Goal: Task Accomplishment & Management: Complete application form

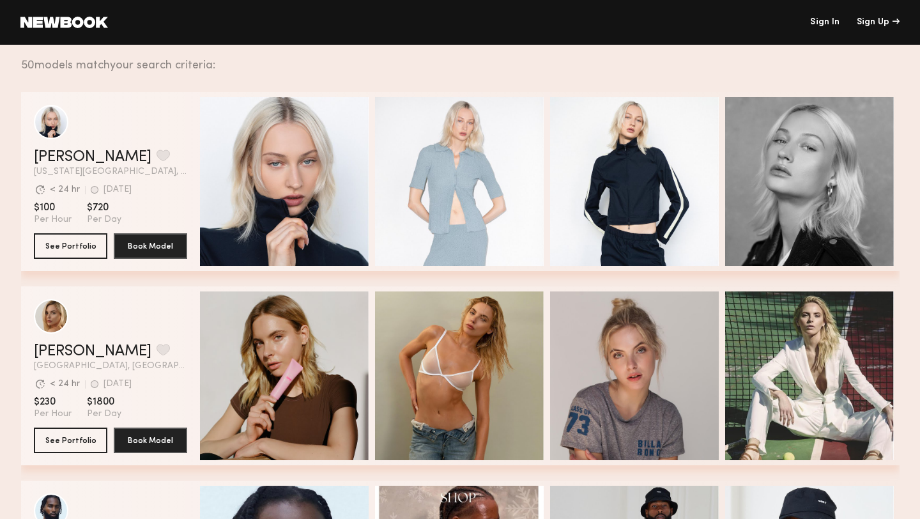
click at [834, 25] on link "Sign In" at bounding box center [824, 22] width 29 height 9
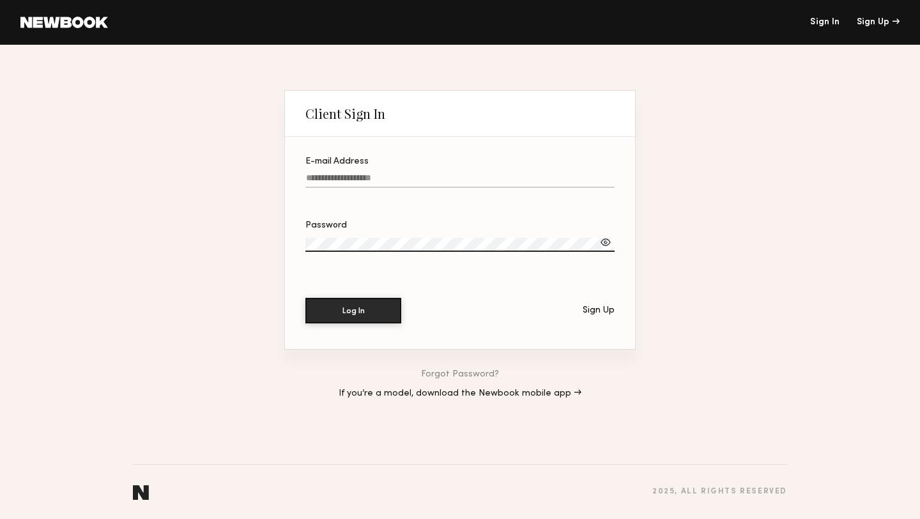
click at [573, 164] on div "E-mail Address" at bounding box center [459, 161] width 309 height 9
click at [573, 173] on input "E-mail Address" at bounding box center [459, 180] width 309 height 15
click at [607, 311] on div "Sign Up" at bounding box center [599, 310] width 32 height 9
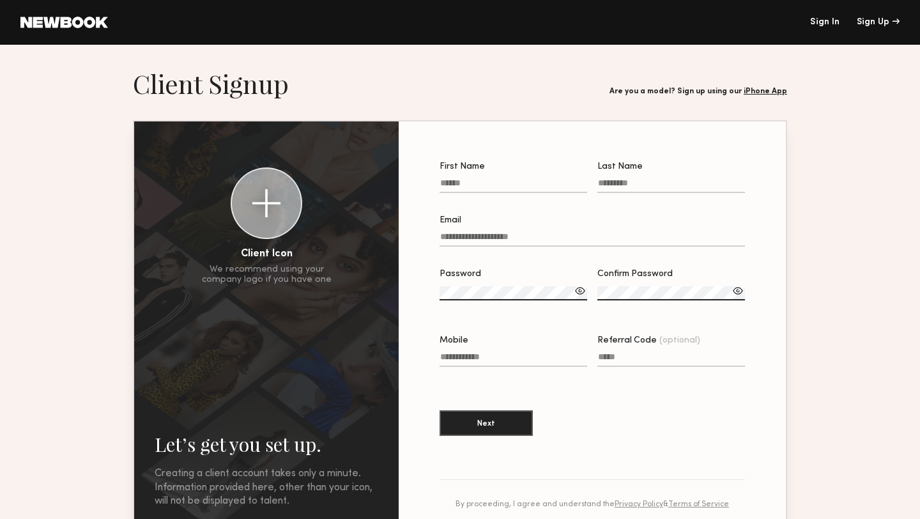
scroll to position [27, 0]
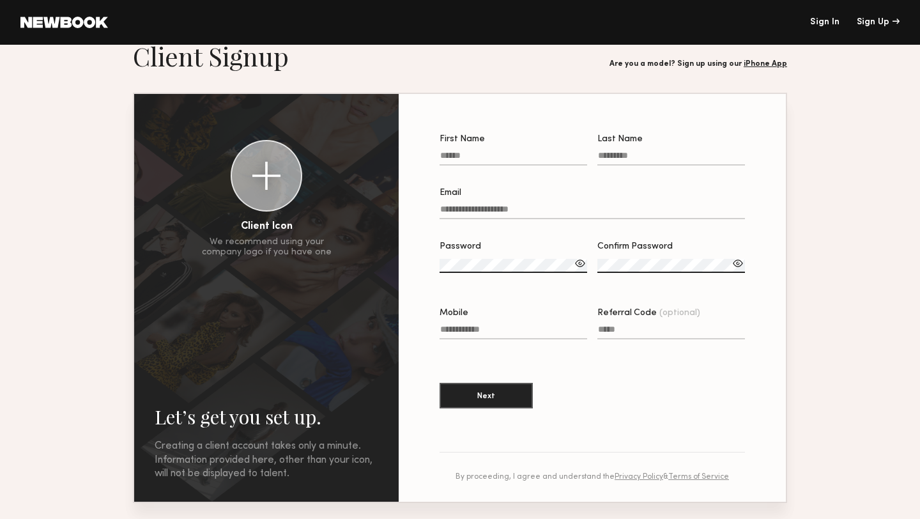
click at [502, 160] on input "First Name" at bounding box center [514, 158] width 148 height 15
type input "****"
click at [631, 155] on input "Last Name" at bounding box center [671, 158] width 148 height 15
type input "*******"
click at [546, 201] on label "Email" at bounding box center [592, 209] width 305 height 43
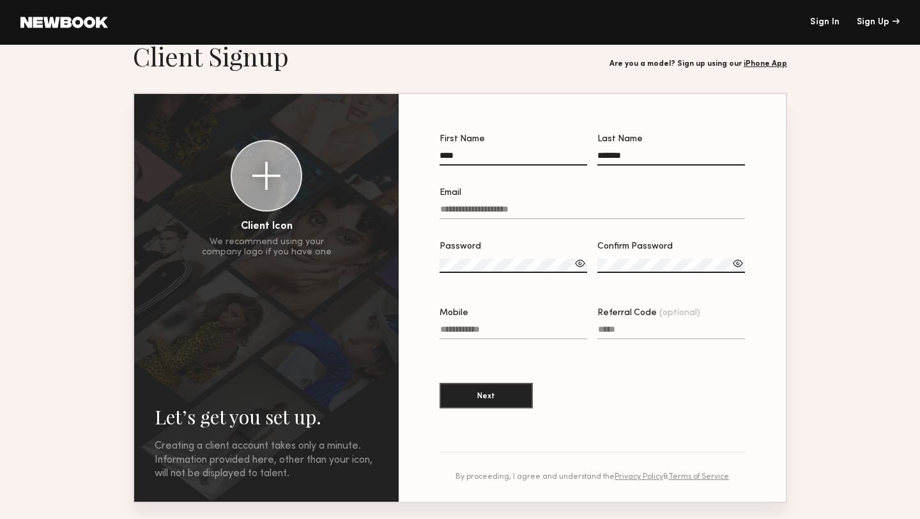
click at [546, 204] on input "Email" at bounding box center [592, 211] width 305 height 15
type input "**********"
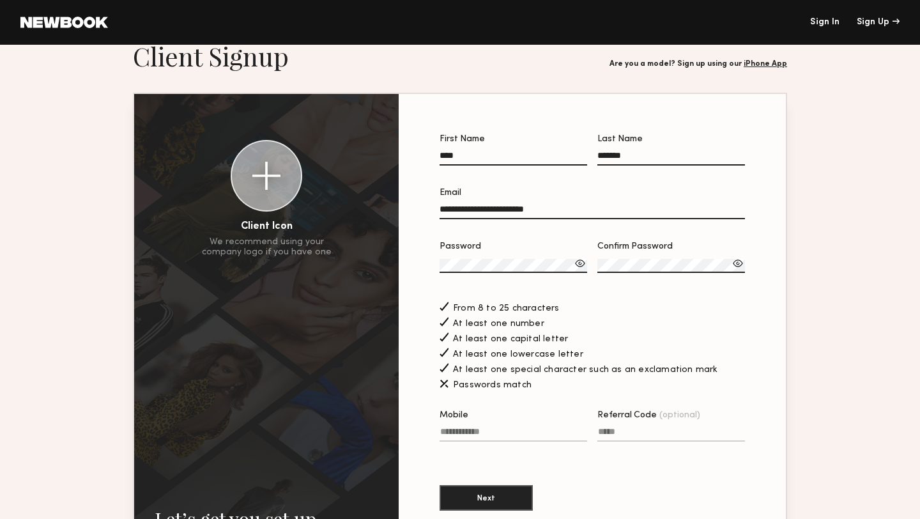
click at [581, 264] on div at bounding box center [580, 263] width 13 height 13
click at [740, 263] on div at bounding box center [737, 263] width 13 height 13
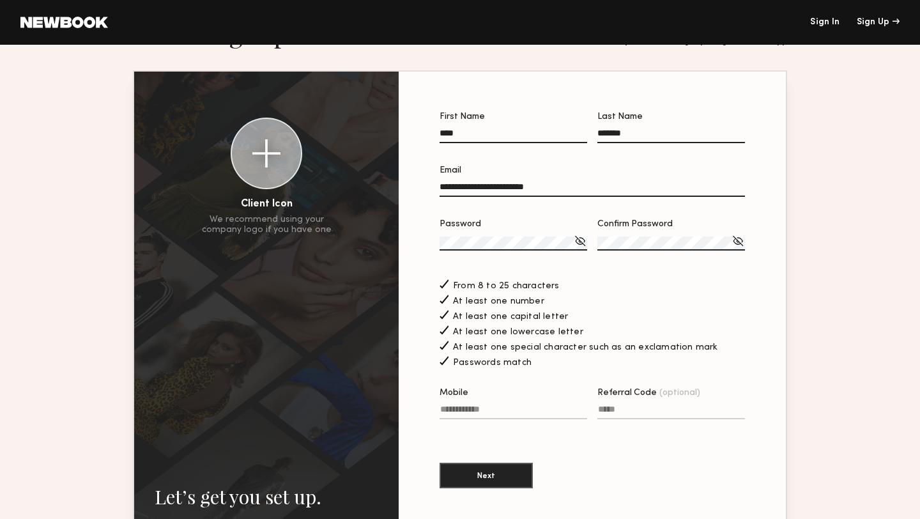
scroll to position [60, 0]
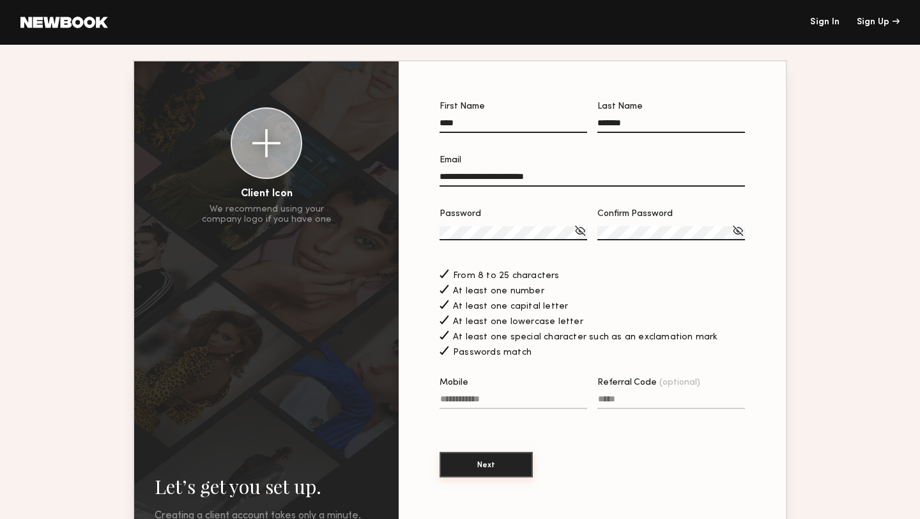
click at [506, 462] on button "Next" at bounding box center [486, 465] width 93 height 26
click at [493, 404] on input "Mobile Invalid phone format" at bounding box center [514, 401] width 148 height 15
type input "**********"
click at [477, 463] on button "Next" at bounding box center [486, 465] width 93 height 26
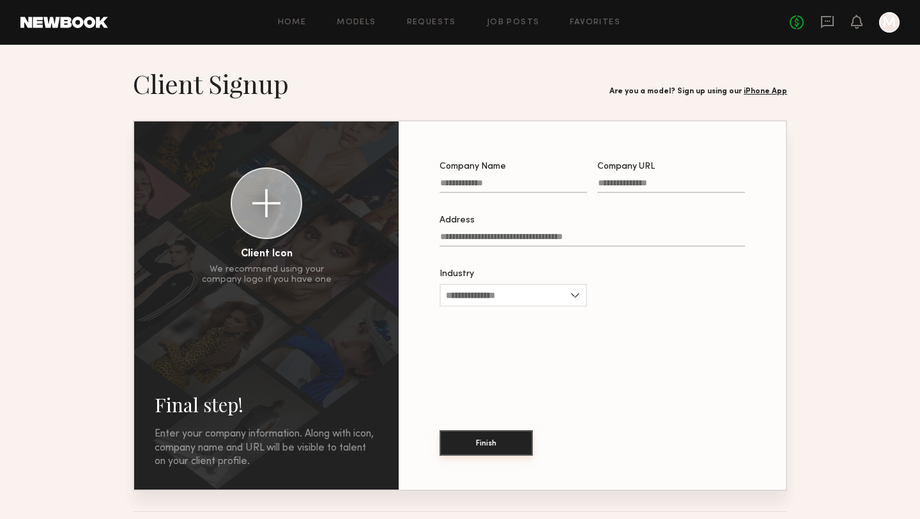
click at [503, 440] on button "Finish" at bounding box center [486, 443] width 93 height 26
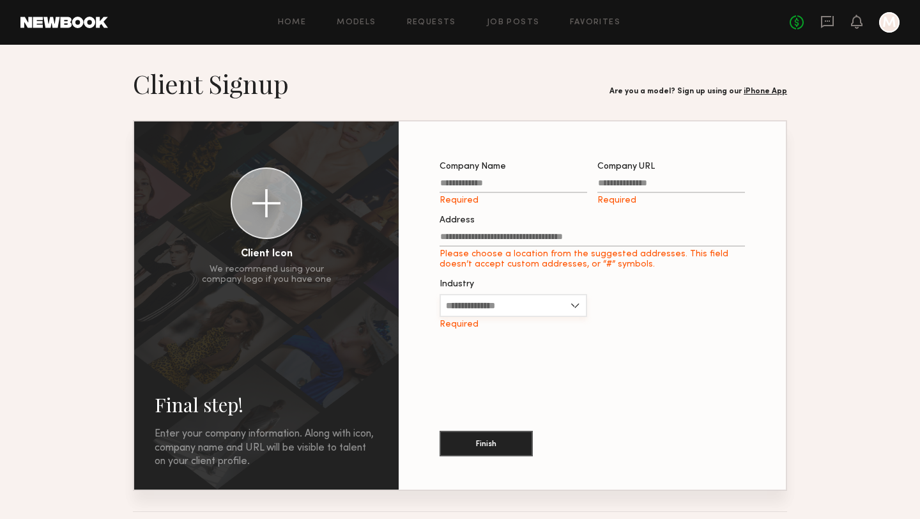
click at [570, 305] on input "Industry" at bounding box center [514, 305] width 148 height 23
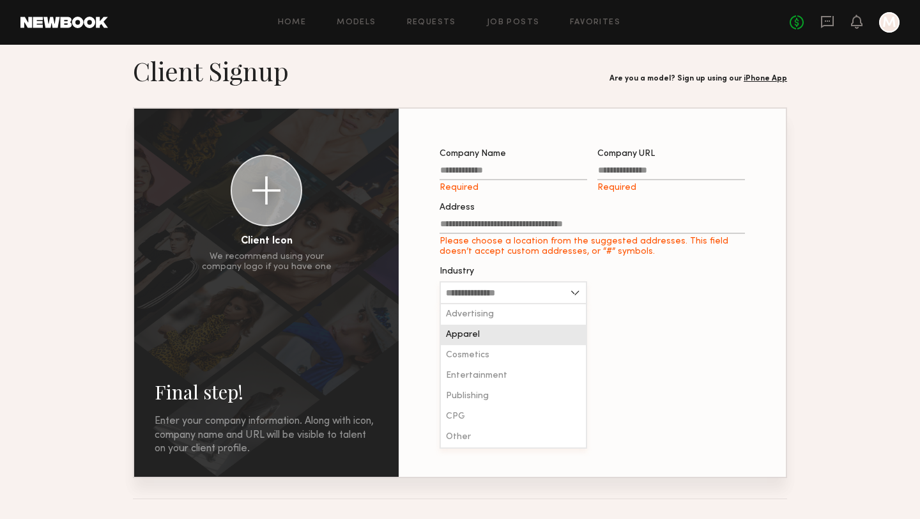
scroll to position [19, 0]
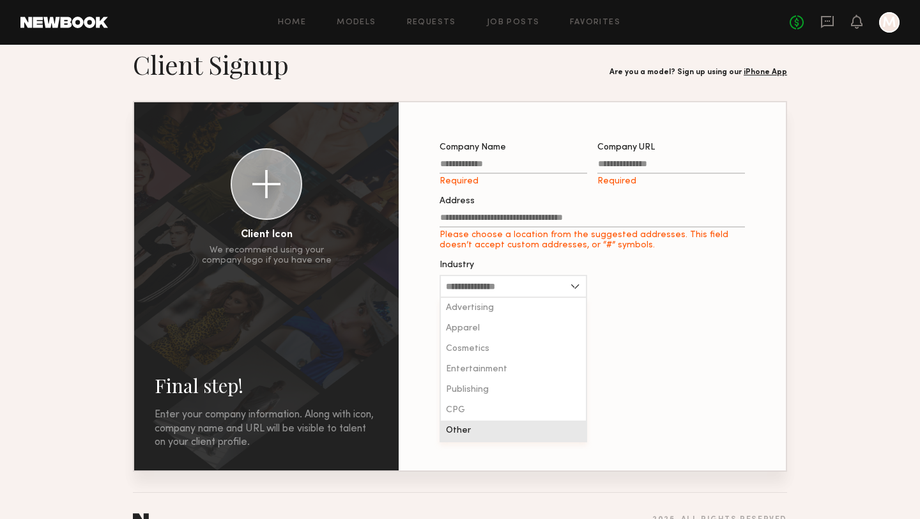
click at [519, 429] on div "Other" at bounding box center [513, 430] width 145 height 20
type input "*****"
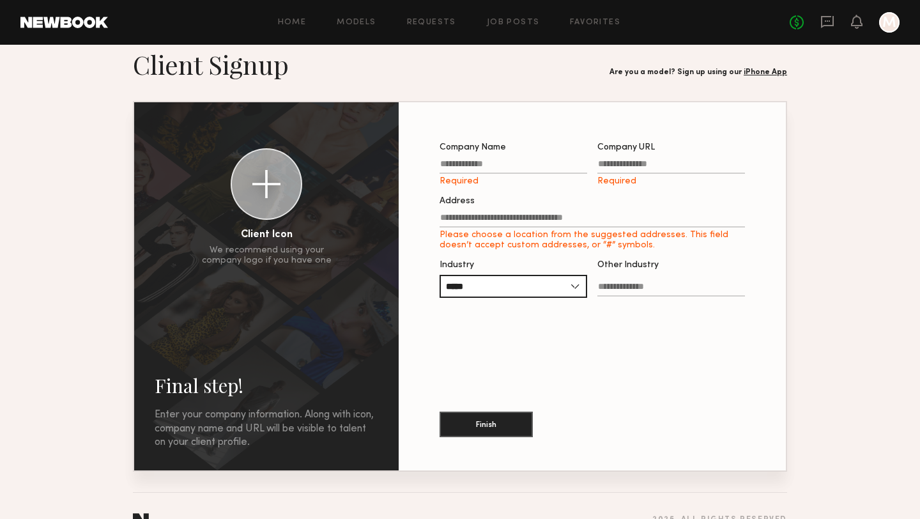
click at [648, 287] on input "Other Industry" at bounding box center [671, 289] width 148 height 15
click at [576, 284] on input "*****" at bounding box center [514, 286] width 148 height 23
click at [694, 360] on div "Company Name Required Company URL Required Address Please choose a location fro…" at bounding box center [592, 286] width 346 height 327
click at [547, 158] on label "Company Name Required" at bounding box center [514, 164] width 148 height 43
click at [547, 159] on input "Company Name Required" at bounding box center [514, 166] width 148 height 15
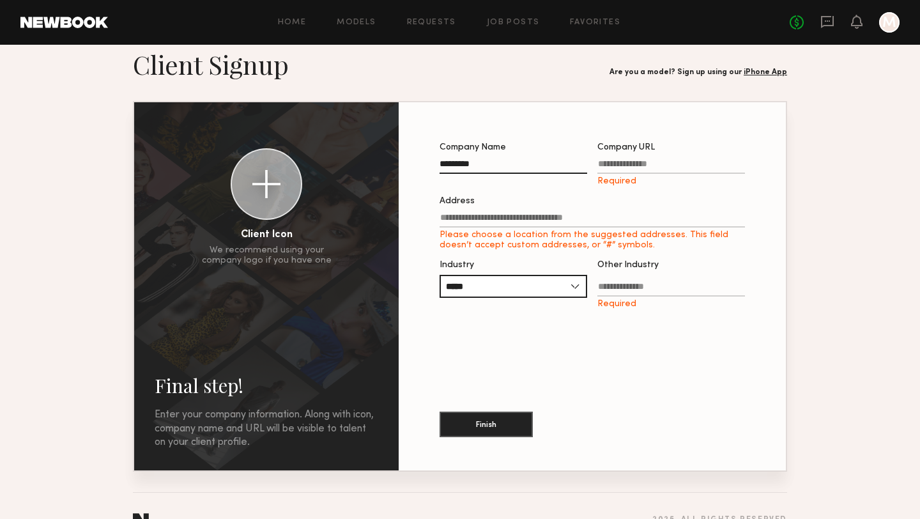
type input "*********"
click at [663, 166] on input "Company URL Required" at bounding box center [671, 166] width 148 height 15
paste input "**********"
type input "**********"
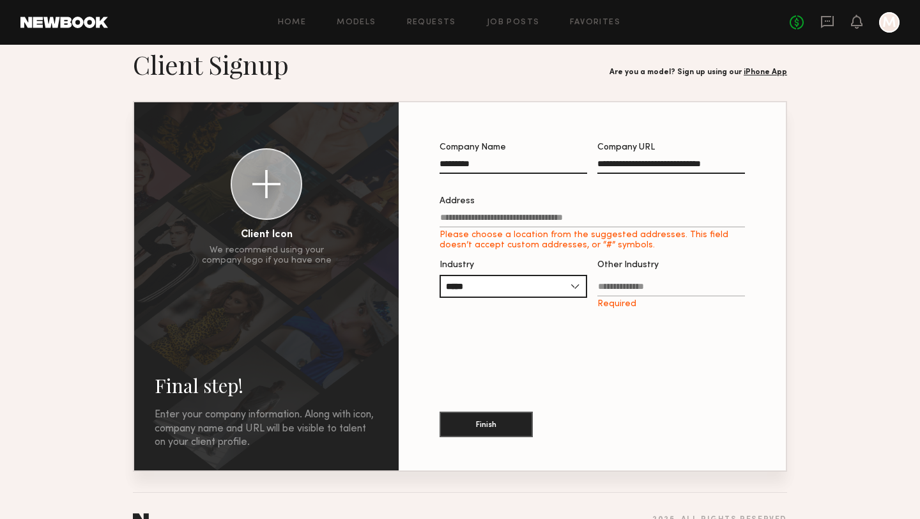
click at [521, 217] on input "Address Please choose a location from the suggested addresses. This field doesn…" at bounding box center [592, 220] width 305 height 15
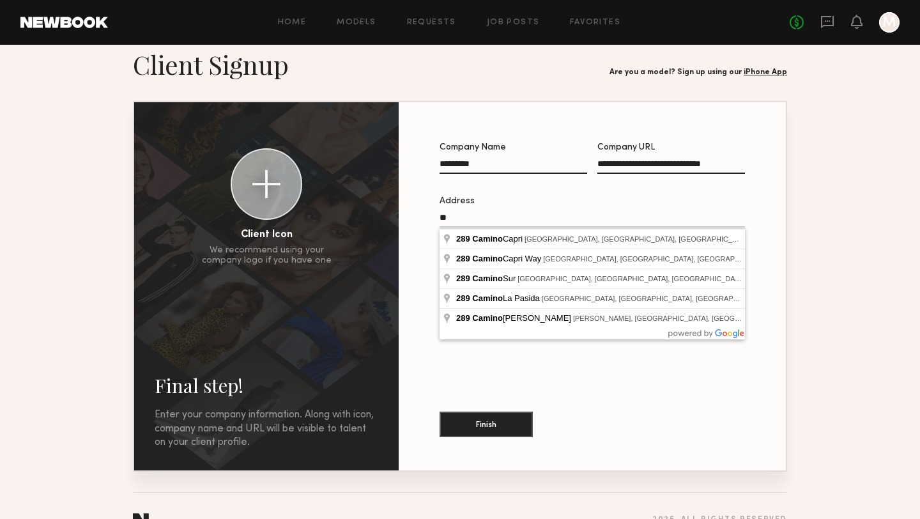
type input "*"
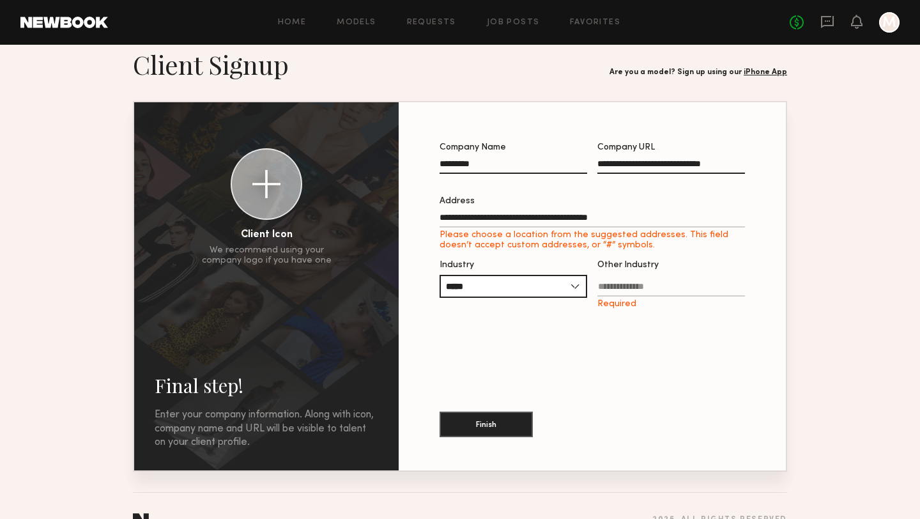
type input "**********"
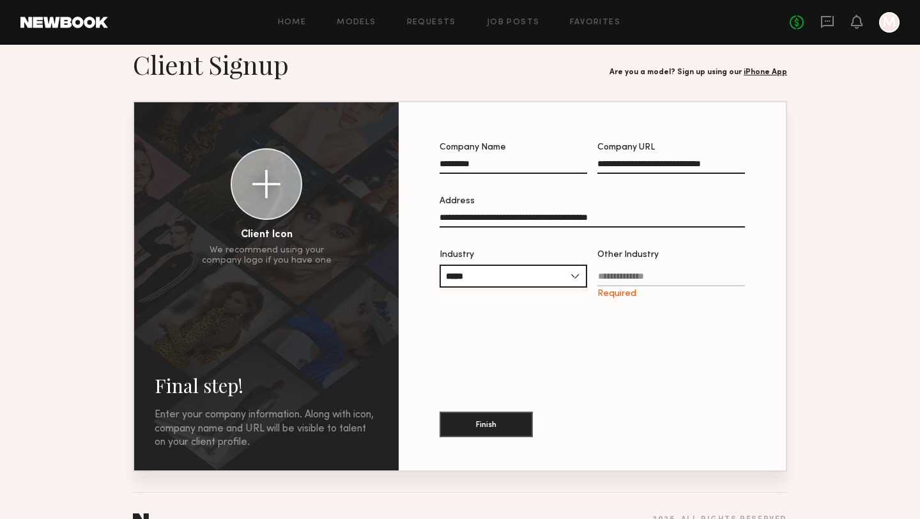
click at [578, 278] on input "*****" at bounding box center [514, 275] width 148 height 23
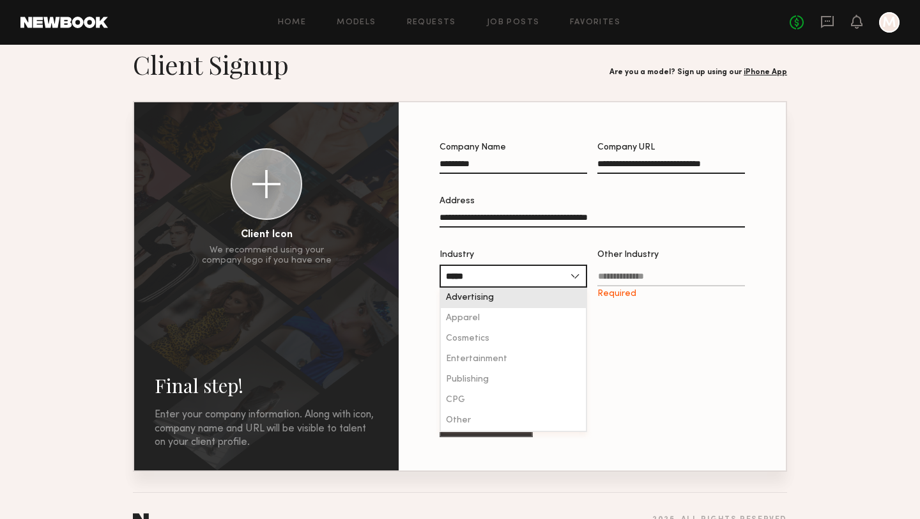
click at [545, 296] on div "Advertising" at bounding box center [513, 297] width 145 height 20
type input "**********"
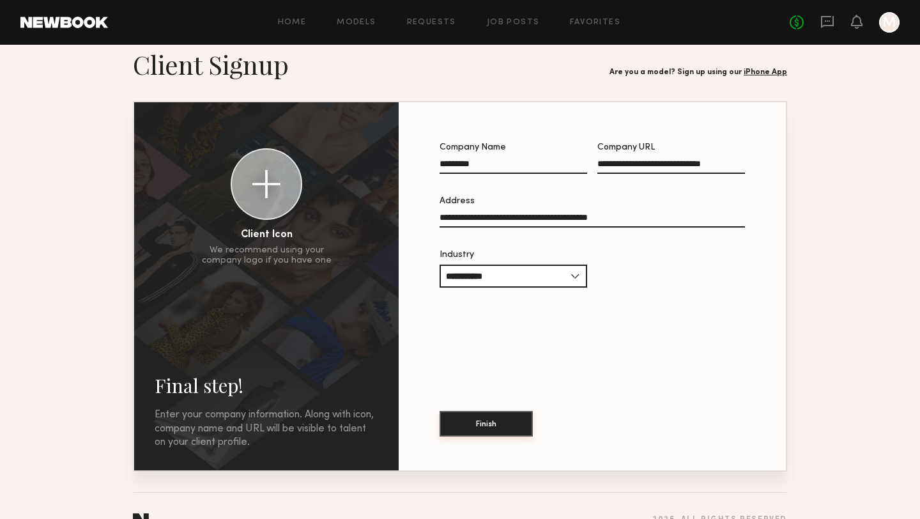
click at [505, 430] on button "Finish" at bounding box center [486, 424] width 93 height 26
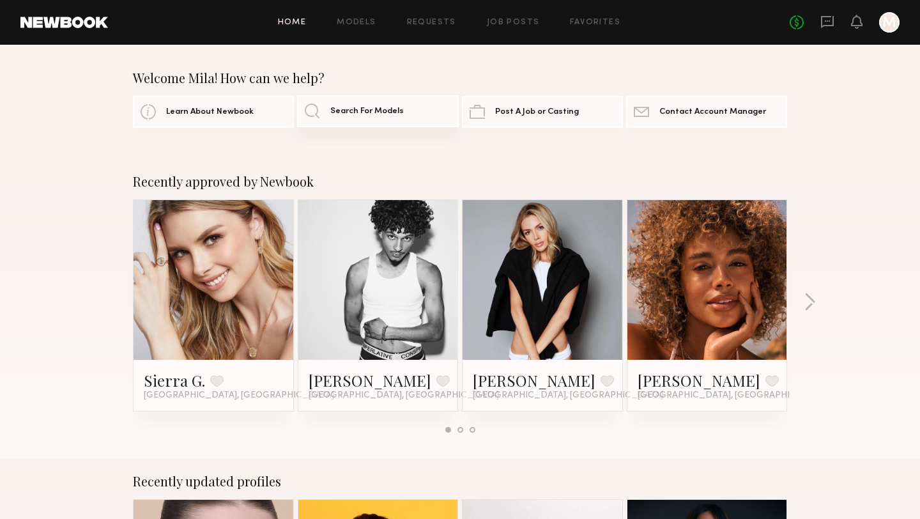
click at [361, 118] on link "Search For Models" at bounding box center [377, 111] width 161 height 32
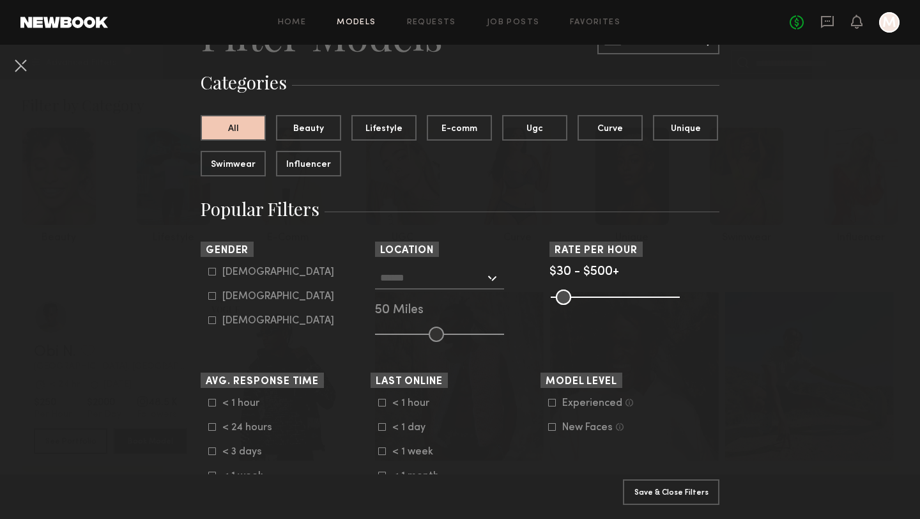
scroll to position [86, 0]
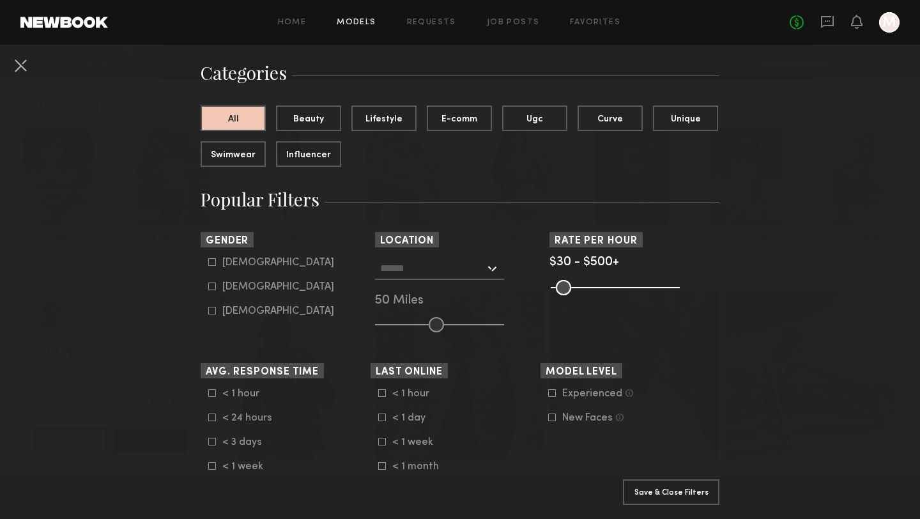
click at [493, 263] on div at bounding box center [439, 268] width 129 height 23
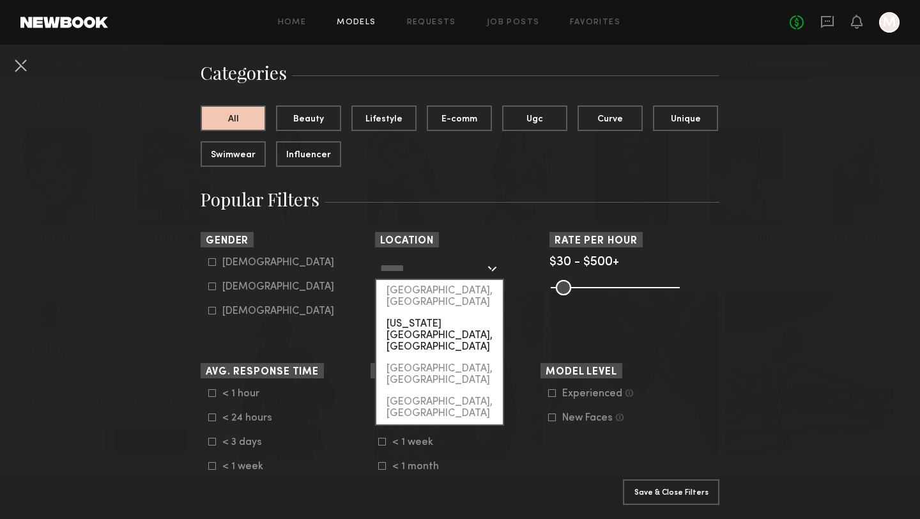
click at [451, 313] on div "New York City, NY" at bounding box center [439, 335] width 126 height 45
type input "**********"
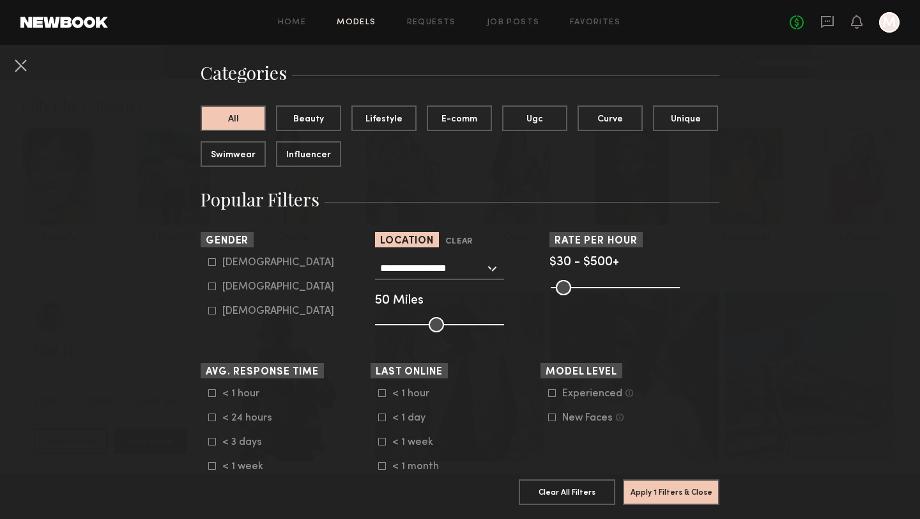
click at [493, 265] on div "**********" at bounding box center [439, 268] width 129 height 23
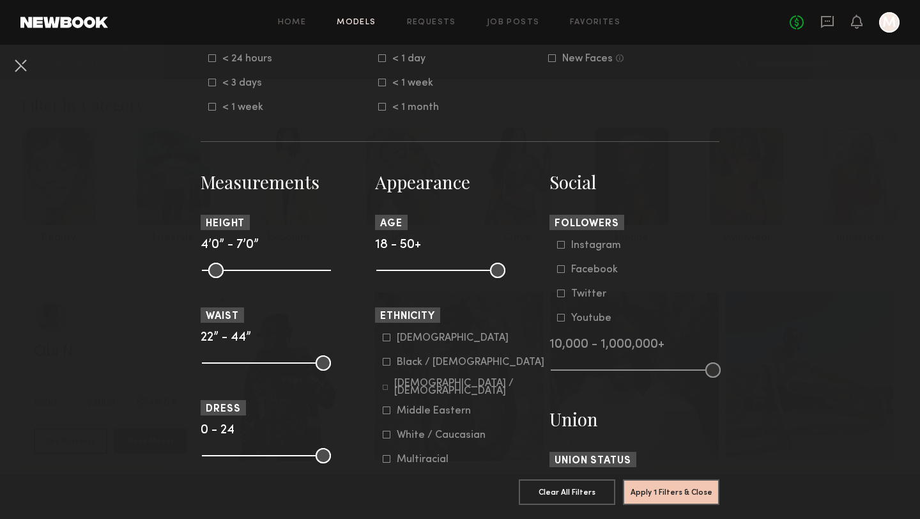
scroll to position [447, 0]
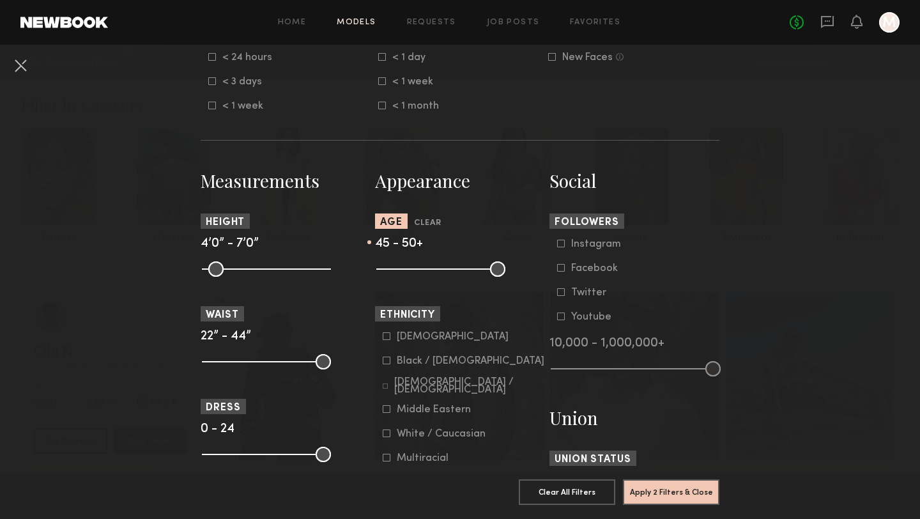
drag, startPoint x: 387, startPoint y: 269, endPoint x: 478, endPoint y: 281, distance: 92.2
type input "**"
click at [478, 277] on input "range" at bounding box center [440, 268] width 129 height 15
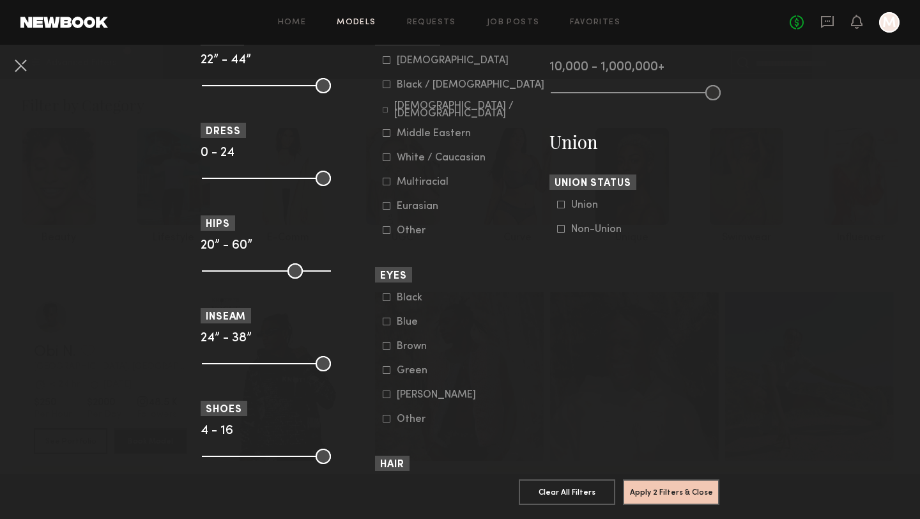
scroll to position [824, 0]
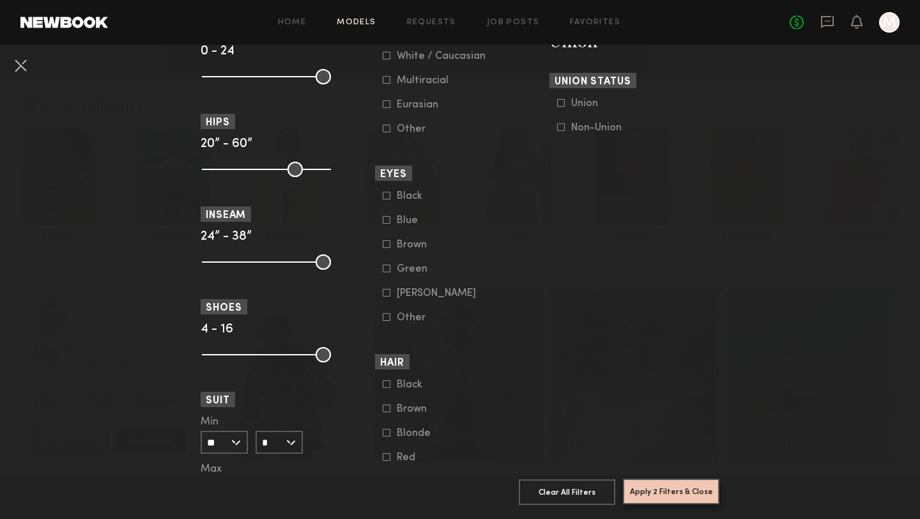
click at [678, 489] on button "Apply 2 Filters & Close" at bounding box center [671, 492] width 96 height 26
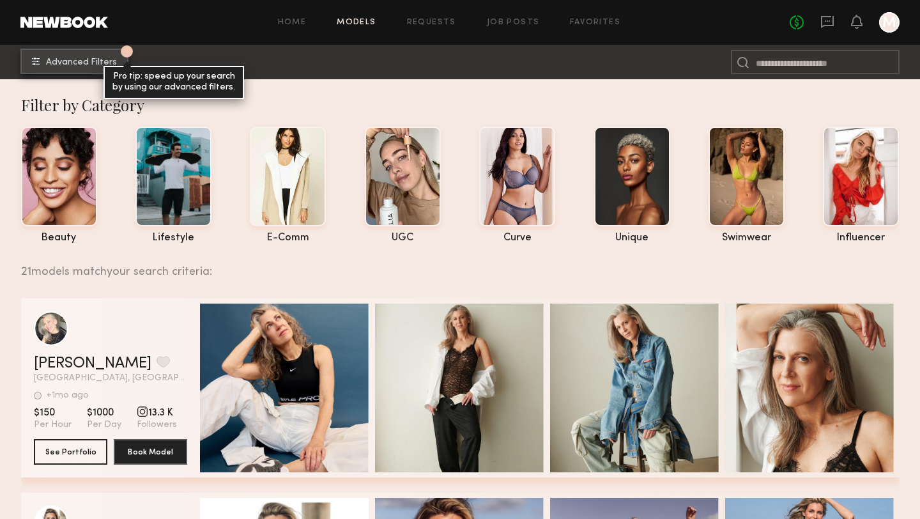
click at [86, 65] on span "Advanced Filters" at bounding box center [81, 62] width 71 height 9
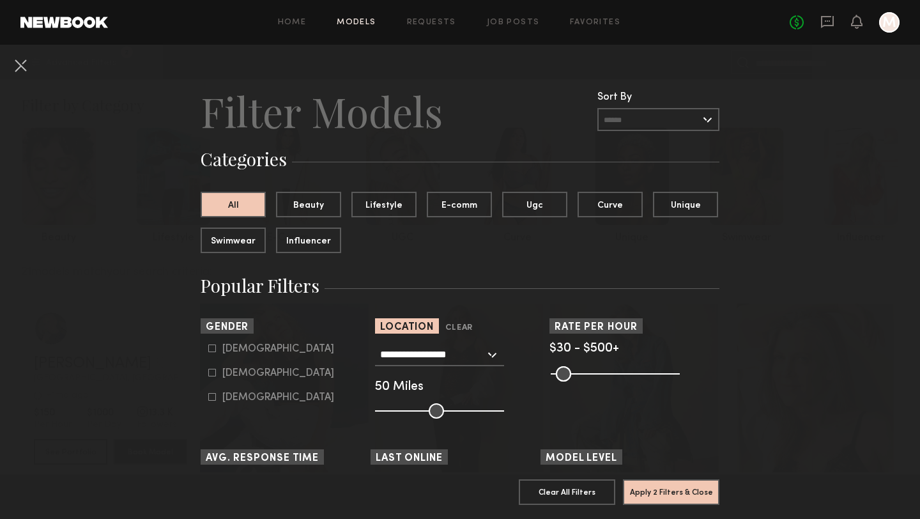
click at [496, 353] on div "**********" at bounding box center [439, 354] width 129 height 23
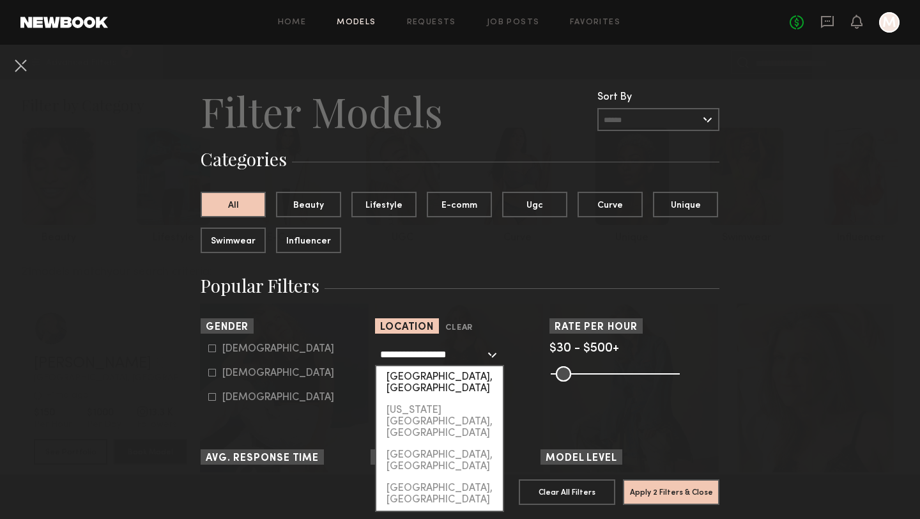
click at [471, 379] on div "Los Angeles, CA" at bounding box center [439, 382] width 126 height 33
type input "**********"
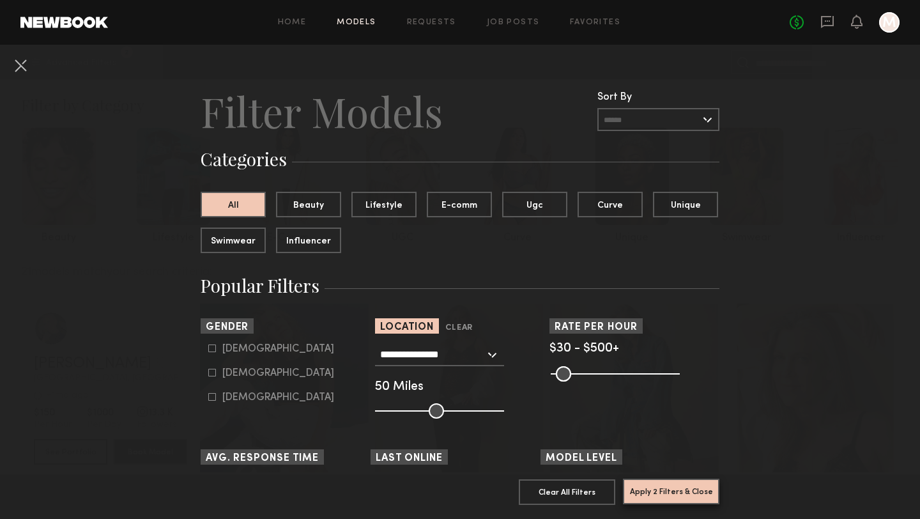
click at [689, 496] on button "Apply 2 Filters & Close" at bounding box center [671, 492] width 96 height 26
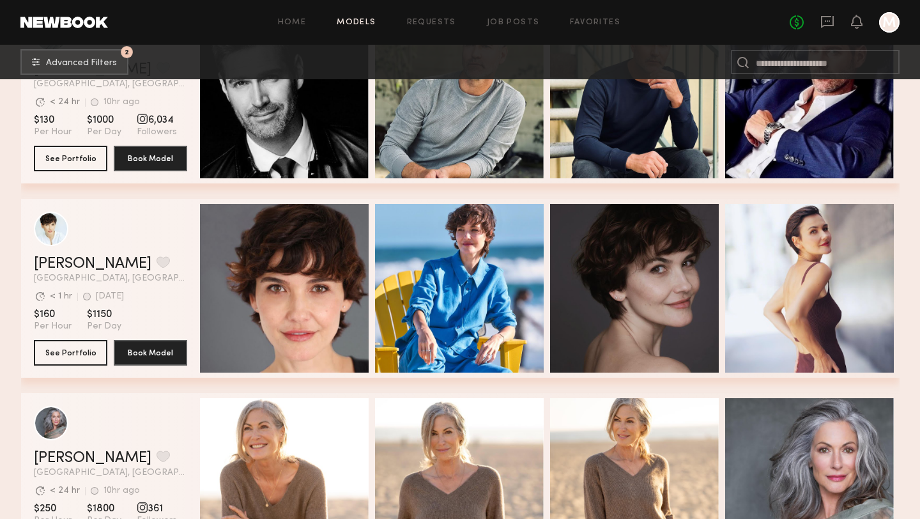
scroll to position [1058, 0]
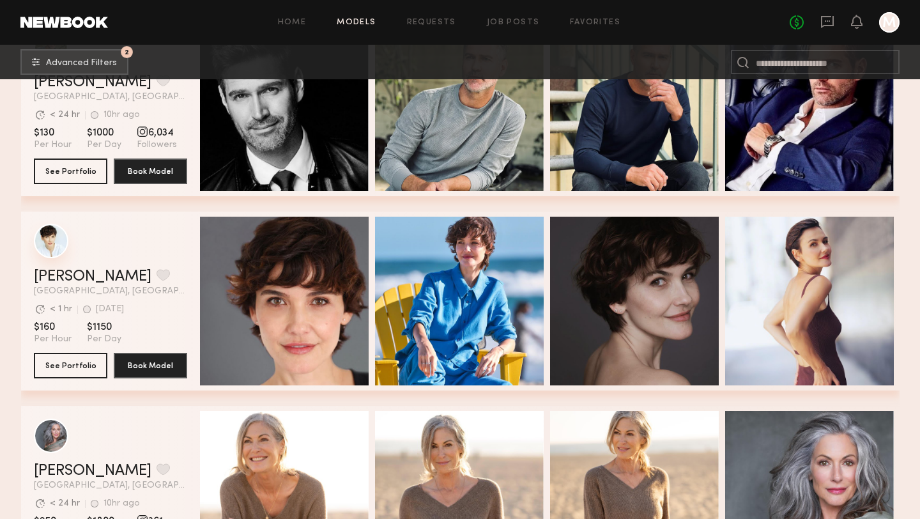
click at [48, 237] on div "grid" at bounding box center [51, 241] width 34 height 34
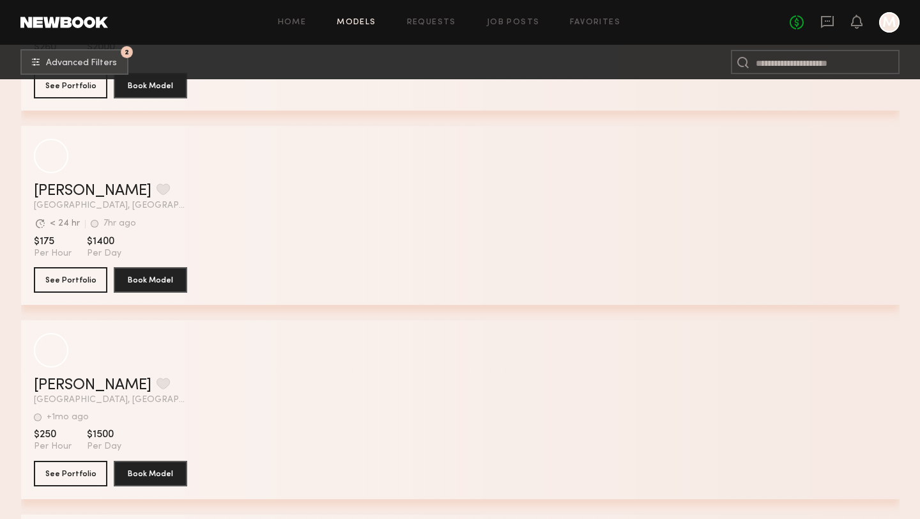
scroll to position [4996, 0]
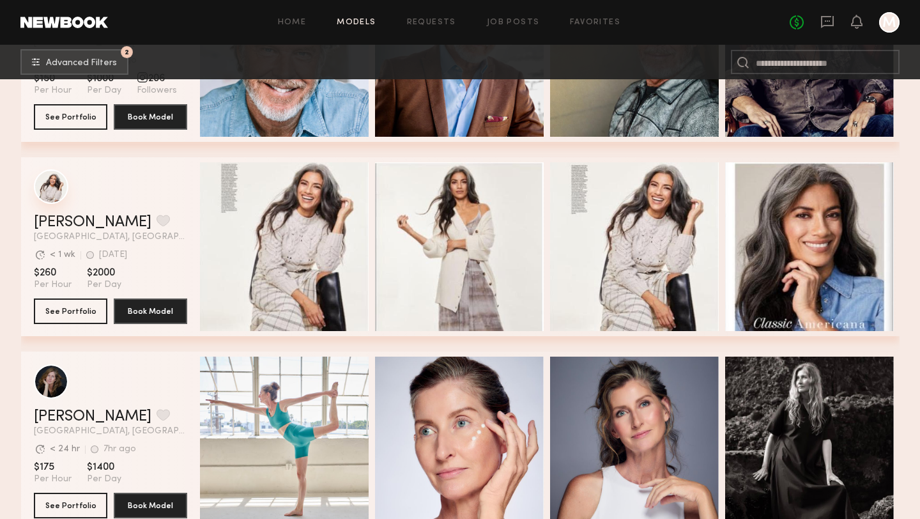
click at [57, 188] on div "grid" at bounding box center [51, 186] width 34 height 34
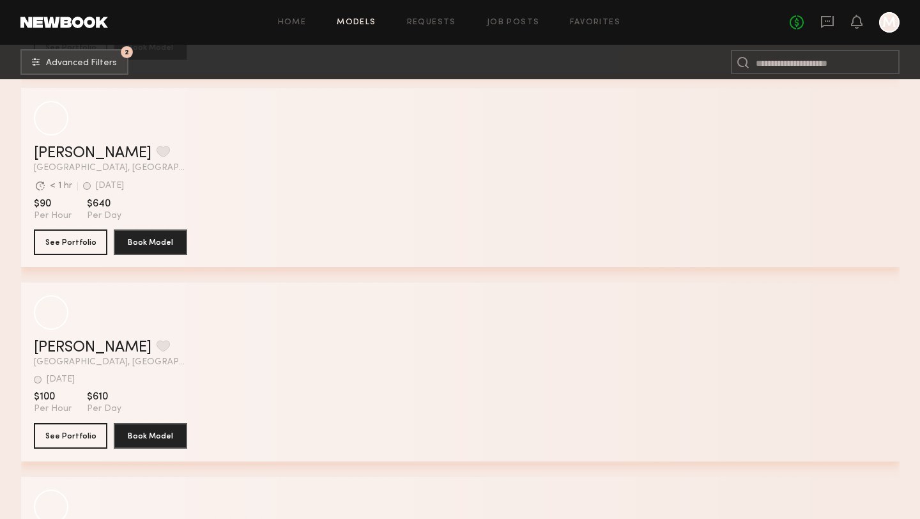
scroll to position [14173, 0]
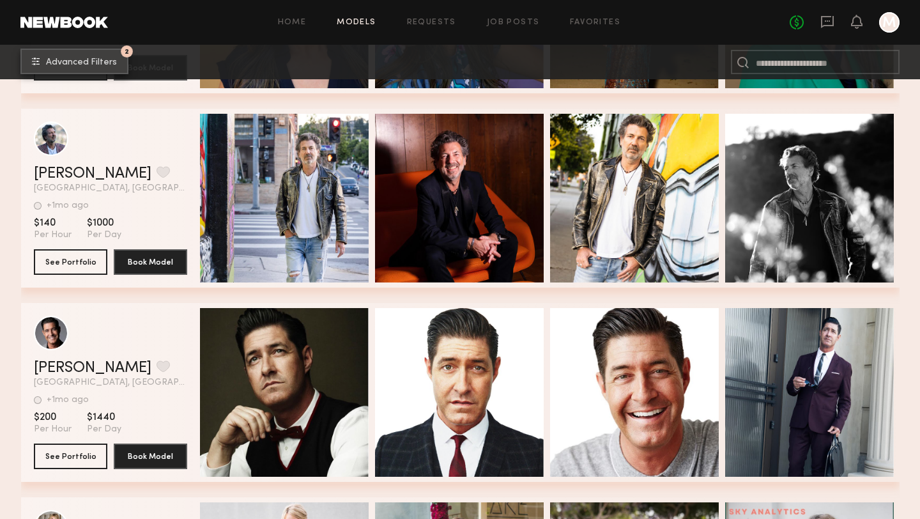
click at [97, 62] on span "Advanced Filters" at bounding box center [81, 62] width 71 height 9
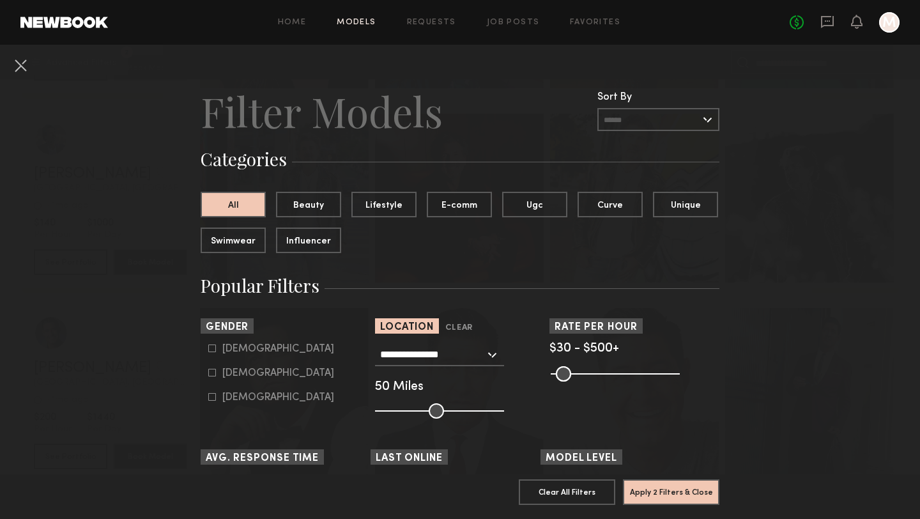
click at [484, 360] on input "**********" at bounding box center [432, 354] width 105 height 22
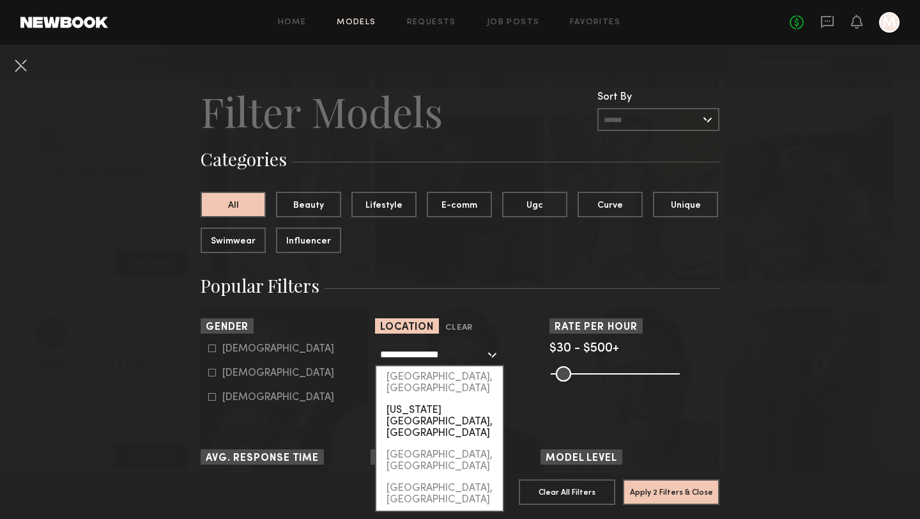
click at [460, 399] on div "New York City, NY" at bounding box center [439, 421] width 126 height 45
type input "**********"
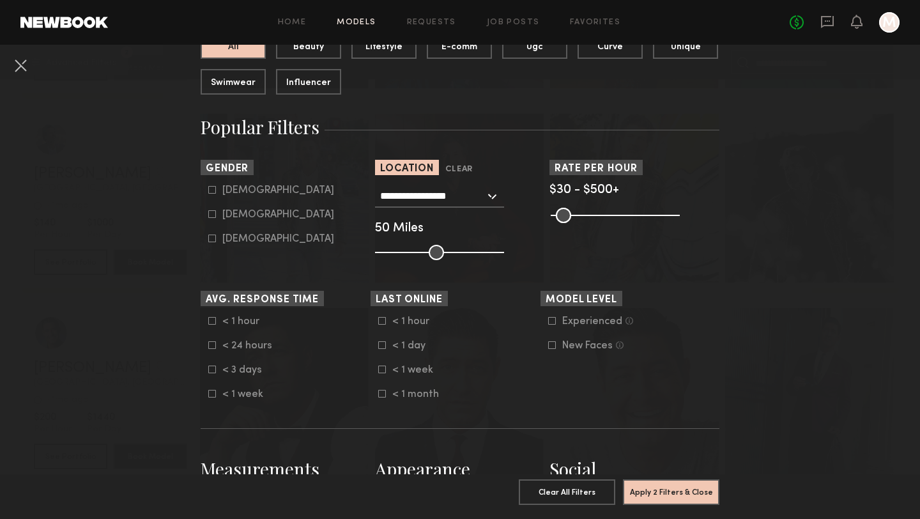
scroll to position [230, 0]
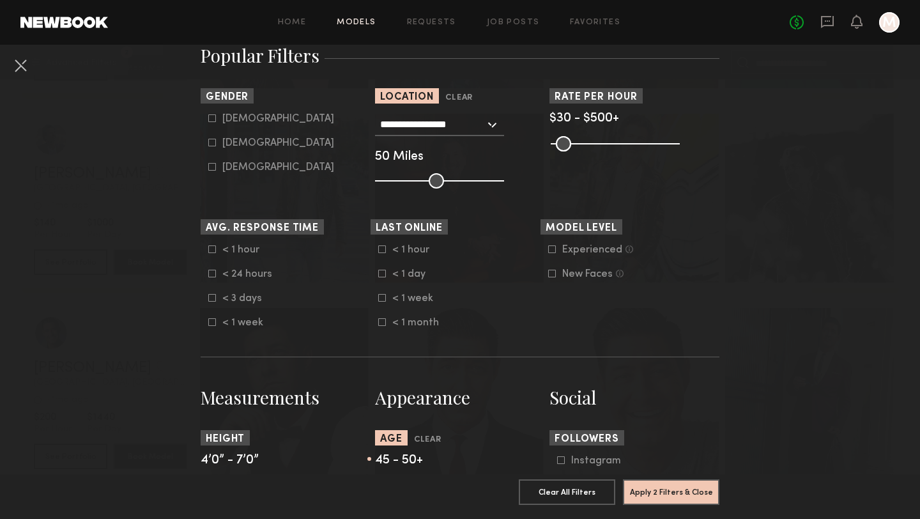
click at [553, 273] on icon at bounding box center [552, 274] width 8 height 8
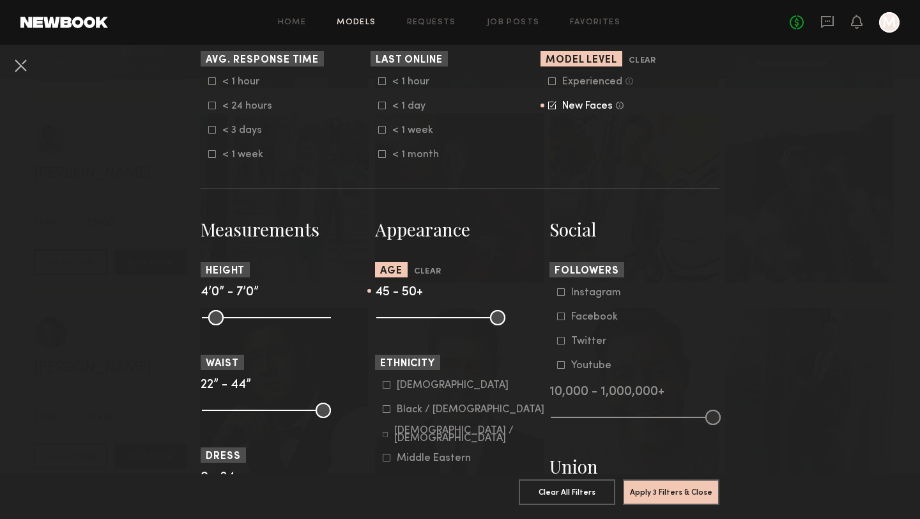
scroll to position [447, 0]
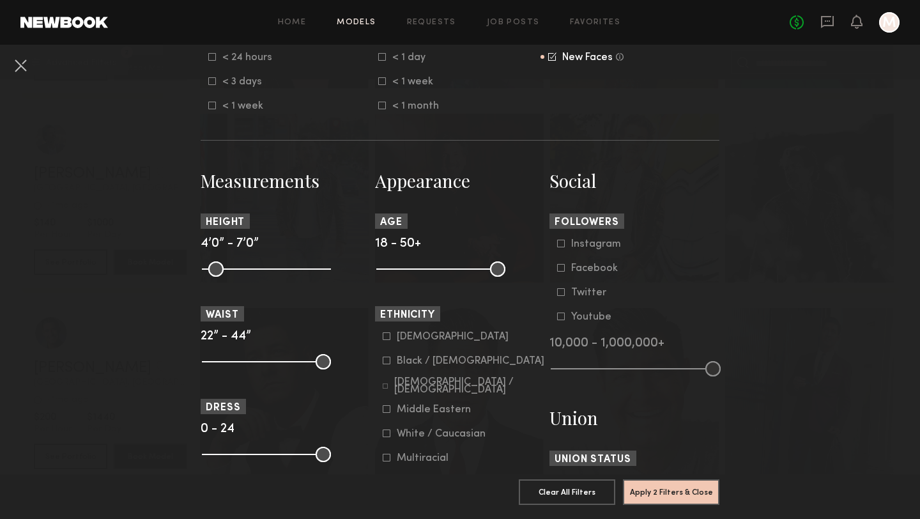
drag, startPoint x: 482, startPoint y: 272, endPoint x: 356, endPoint y: 270, distance: 125.9
type input "**"
click at [376, 270] on input "range" at bounding box center [440, 268] width 129 height 15
drag, startPoint x: 499, startPoint y: 269, endPoint x: 401, endPoint y: 268, distance: 97.7
type input "**"
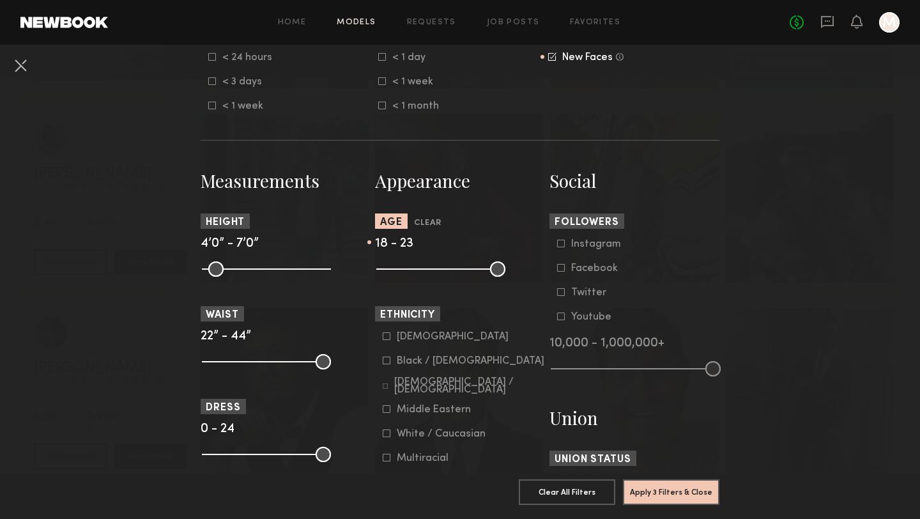
click at [401, 268] on input "range" at bounding box center [440, 268] width 129 height 15
click at [661, 489] on button "Apply 3 Filters & Close" at bounding box center [671, 492] width 96 height 26
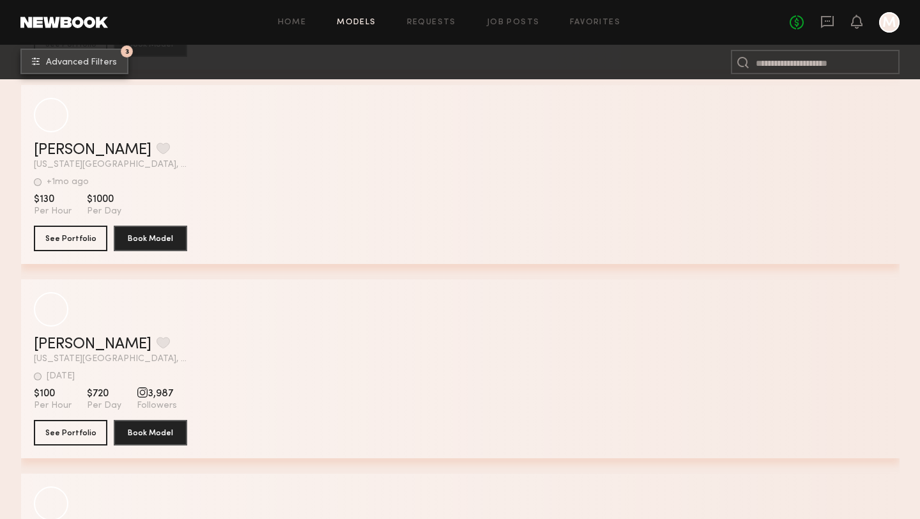
scroll to position [2396, 0]
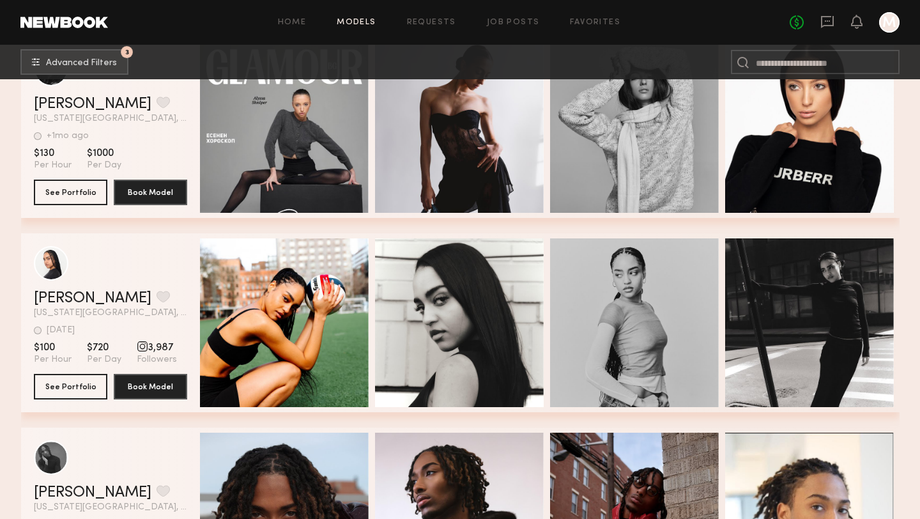
click at [137, 348] on div "grid" at bounding box center [142, 346] width 11 height 11
click at [51, 272] on div "grid" at bounding box center [51, 262] width 34 height 34
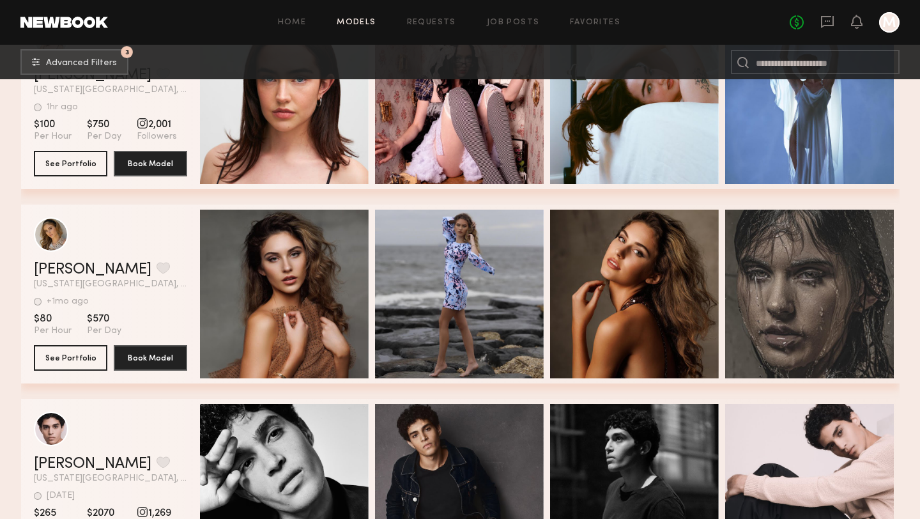
scroll to position [3727, 0]
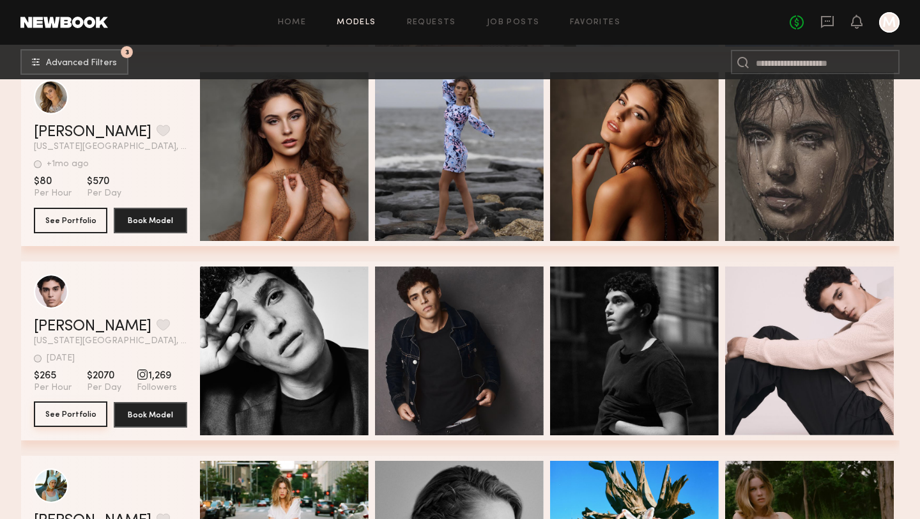
click at [87, 417] on button "See Portfolio" at bounding box center [70, 414] width 73 height 26
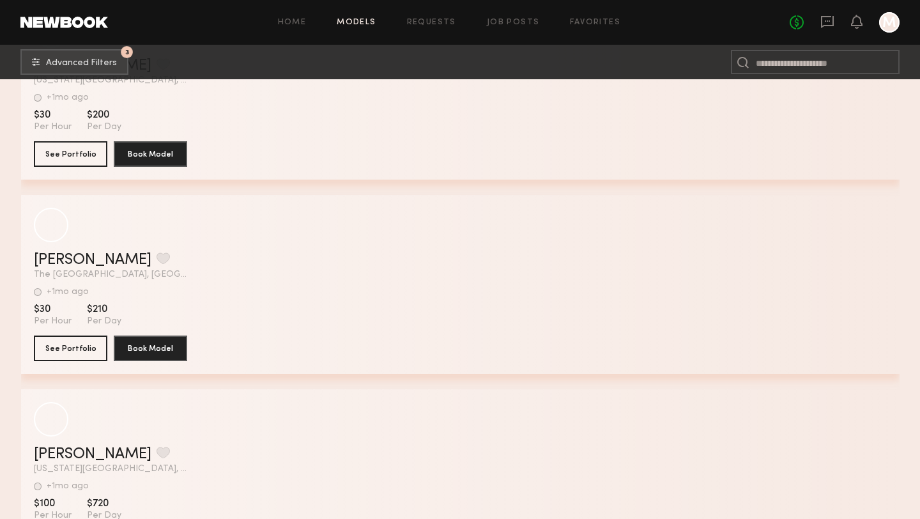
scroll to position [7517, 0]
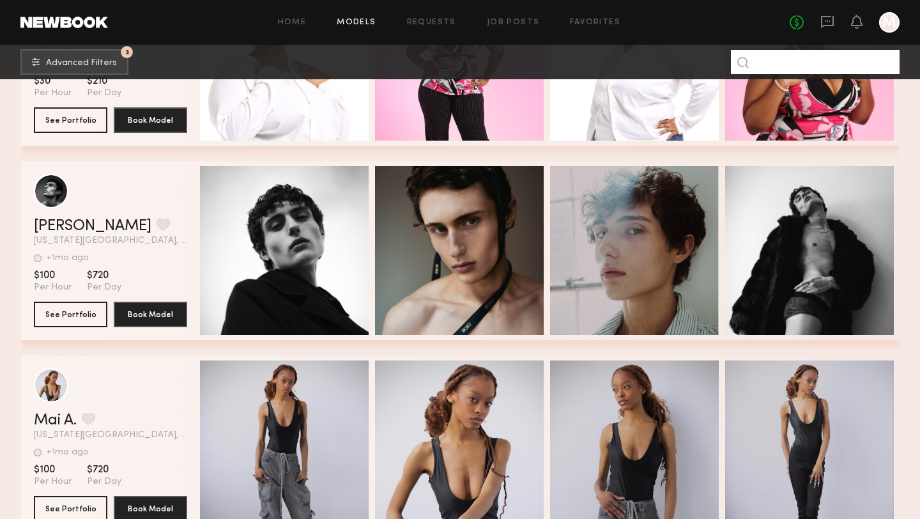
click at [811, 61] on input at bounding box center [815, 62] width 169 height 24
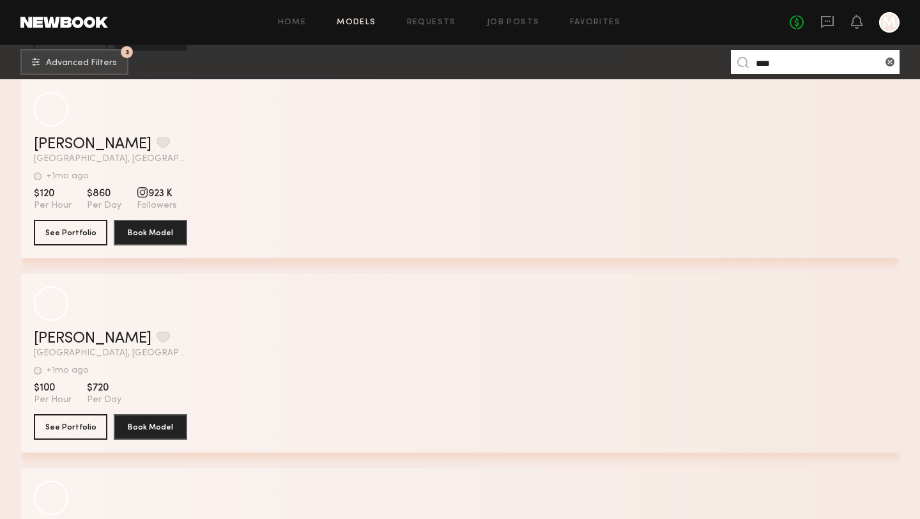
scroll to position [1864, 0]
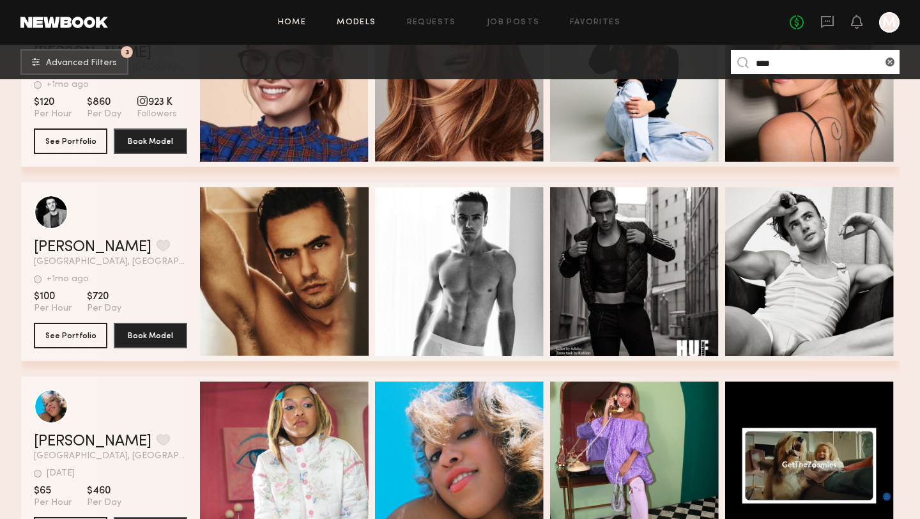
type input "****"
click at [293, 25] on link "Home" at bounding box center [292, 23] width 29 height 8
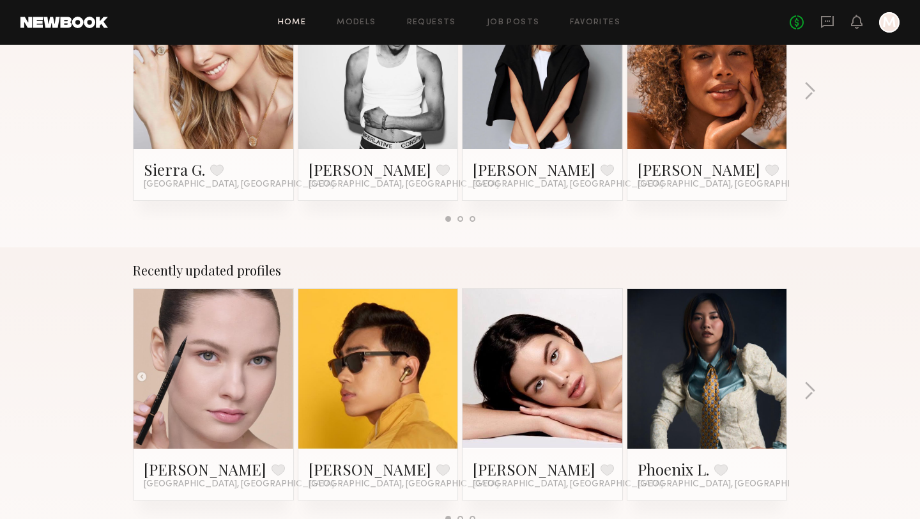
scroll to position [684, 0]
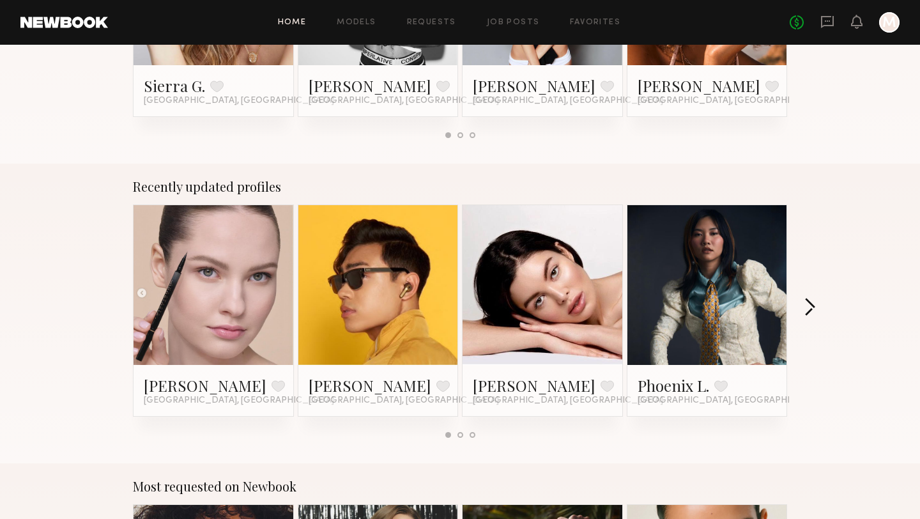
click at [811, 303] on button "button" at bounding box center [810, 308] width 12 height 21
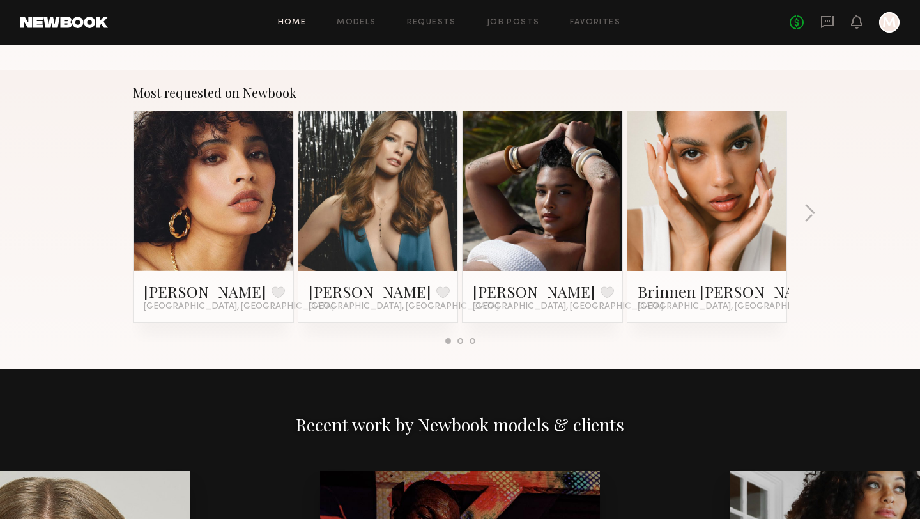
scroll to position [1072, 0]
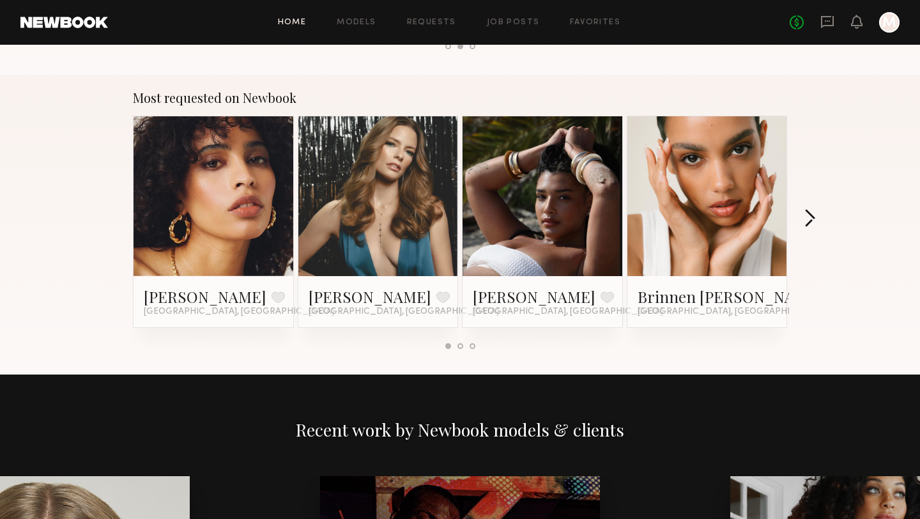
click at [808, 217] on button "button" at bounding box center [810, 219] width 12 height 21
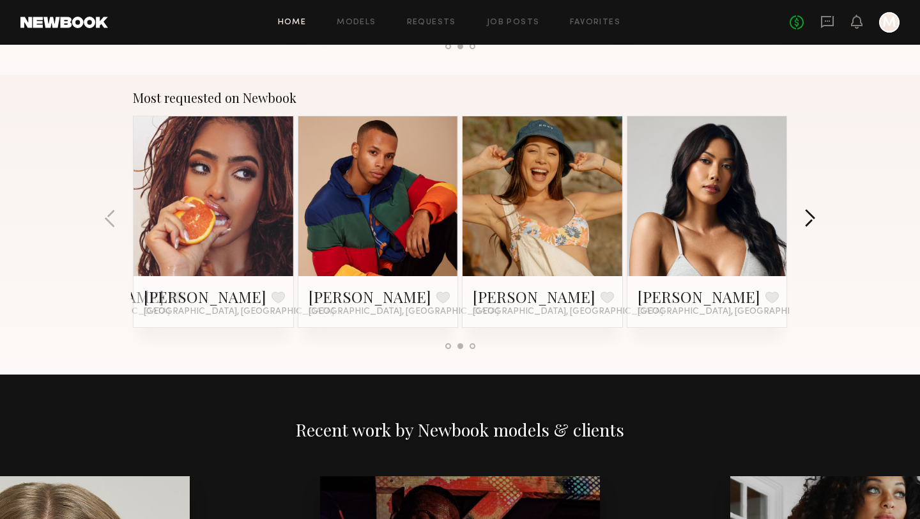
click at [808, 217] on button "button" at bounding box center [810, 219] width 12 height 21
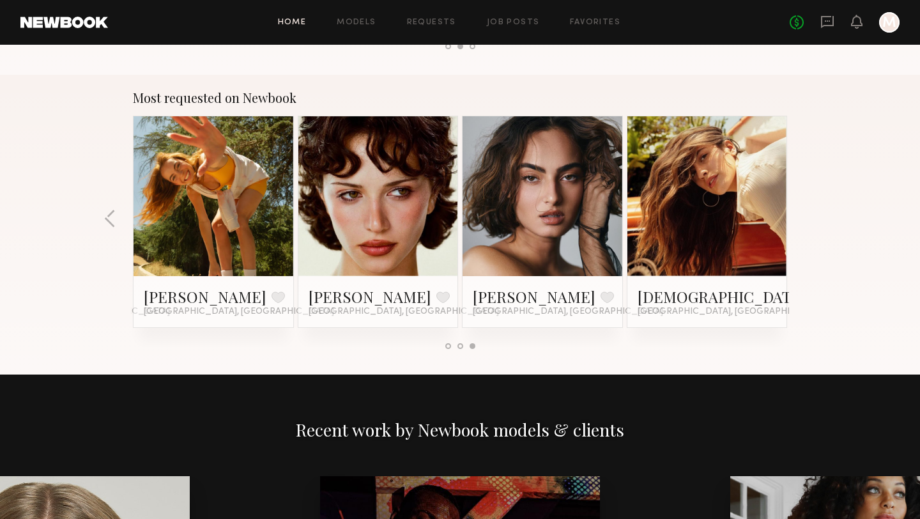
click at [383, 276] on div "Jessie M. Favorite Los Angeles, CA" at bounding box center [378, 301] width 160 height 51
click at [333, 302] on link "Jessie M." at bounding box center [370, 296] width 123 height 20
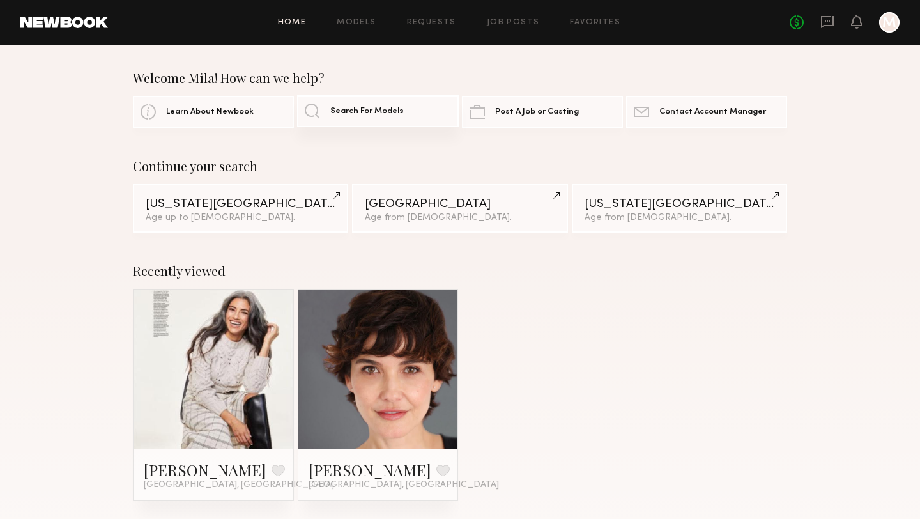
click at [361, 118] on link "Search For Models" at bounding box center [377, 111] width 161 height 32
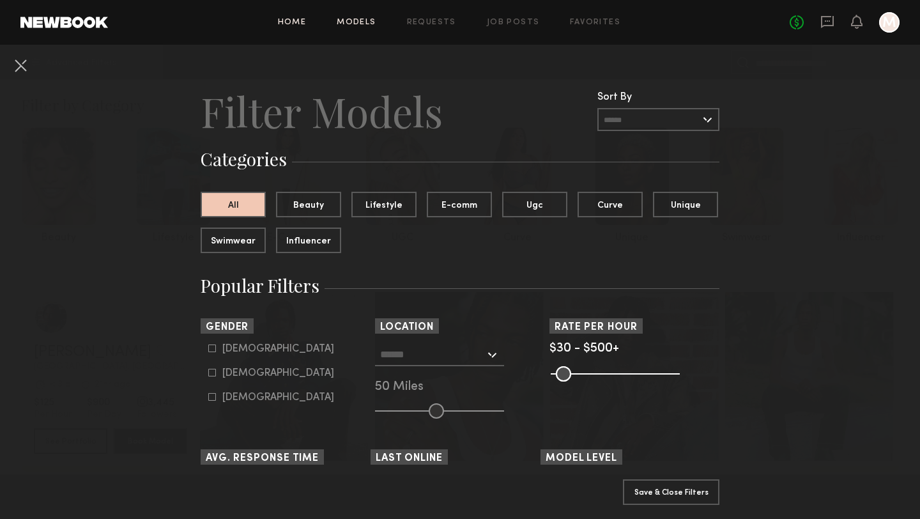
click at [282, 21] on link "Home" at bounding box center [292, 23] width 29 height 8
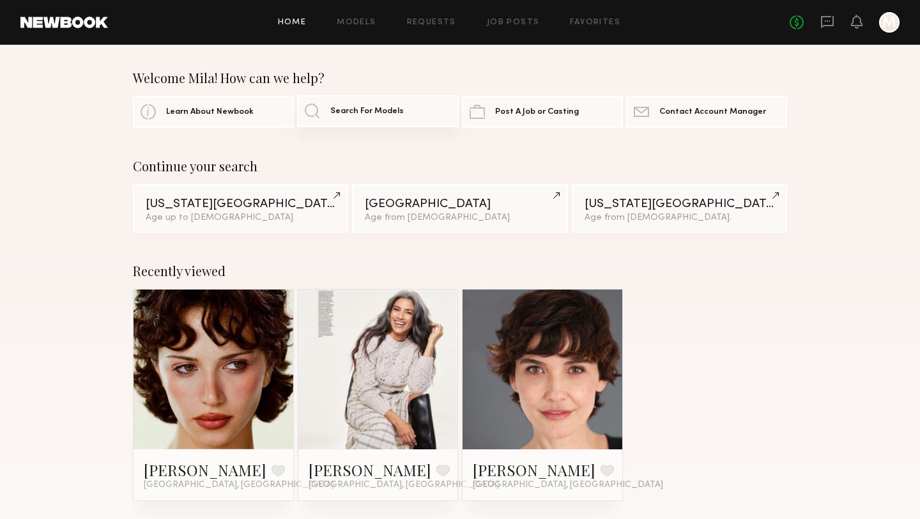
click at [373, 120] on link "Search For Models" at bounding box center [377, 111] width 161 height 32
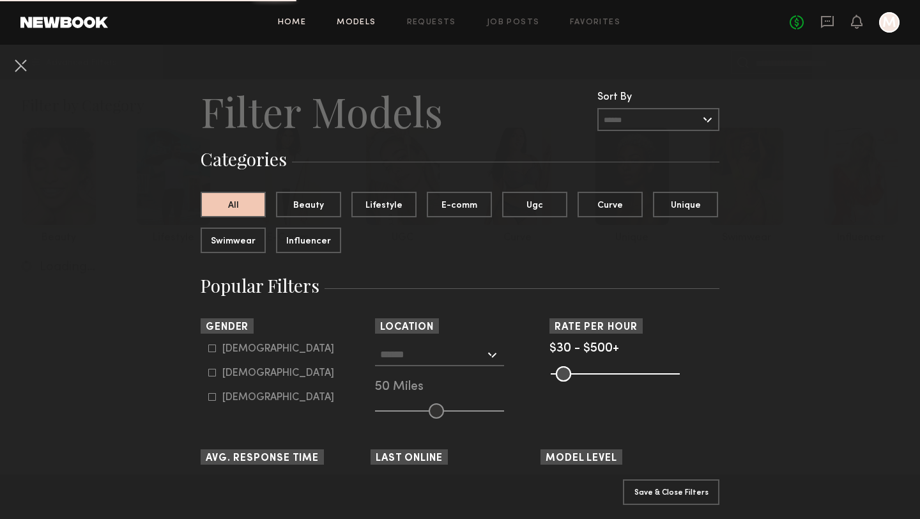
click at [300, 25] on link "Home" at bounding box center [292, 23] width 29 height 8
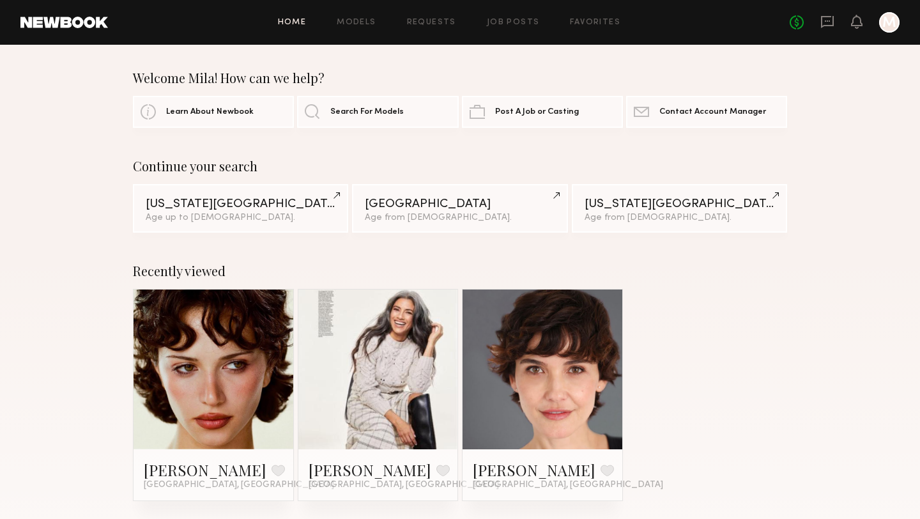
click at [294, 26] on div "Home Models Requests Job Posts Favorites Sign Out No fees up to $5,000 M" at bounding box center [504, 22] width 792 height 20
click at [363, 22] on link "Models" at bounding box center [356, 23] width 39 height 8
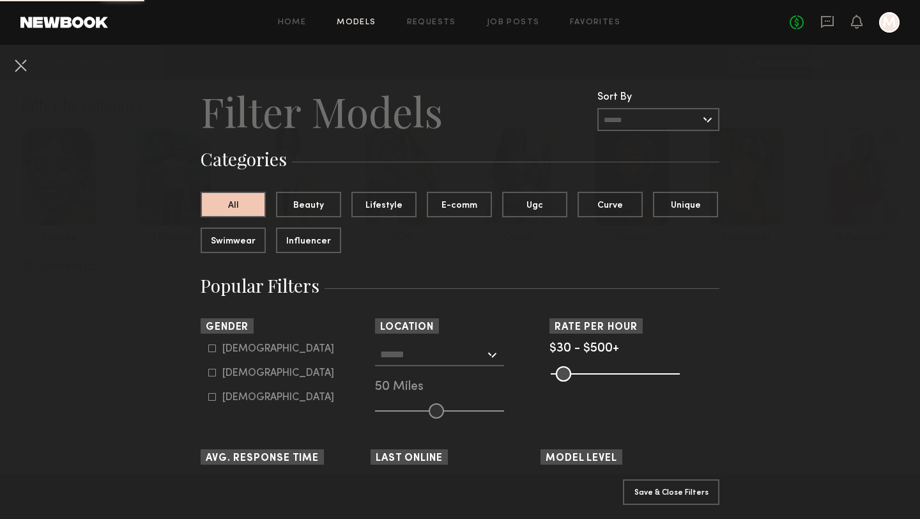
click at [364, 22] on link "Models" at bounding box center [356, 23] width 39 height 8
click at [899, 24] on div at bounding box center [889, 22] width 20 height 20
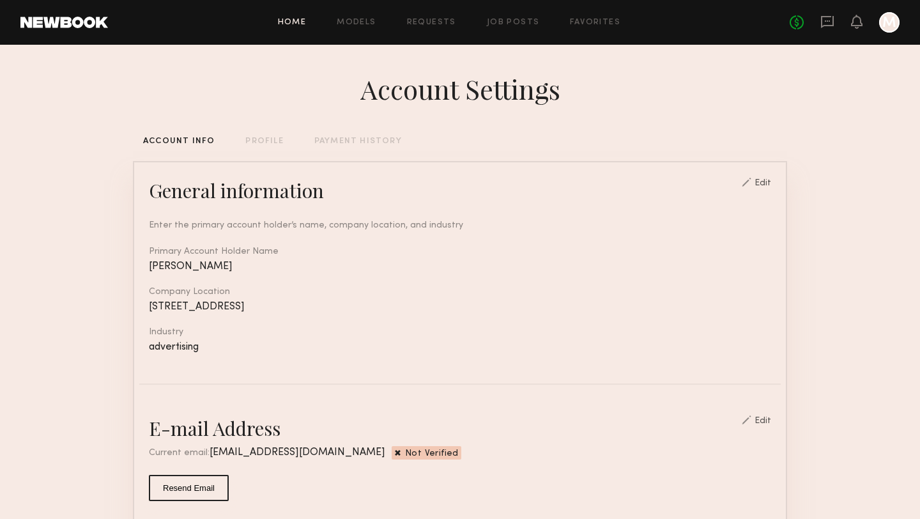
click at [300, 19] on link "Home" at bounding box center [292, 23] width 29 height 8
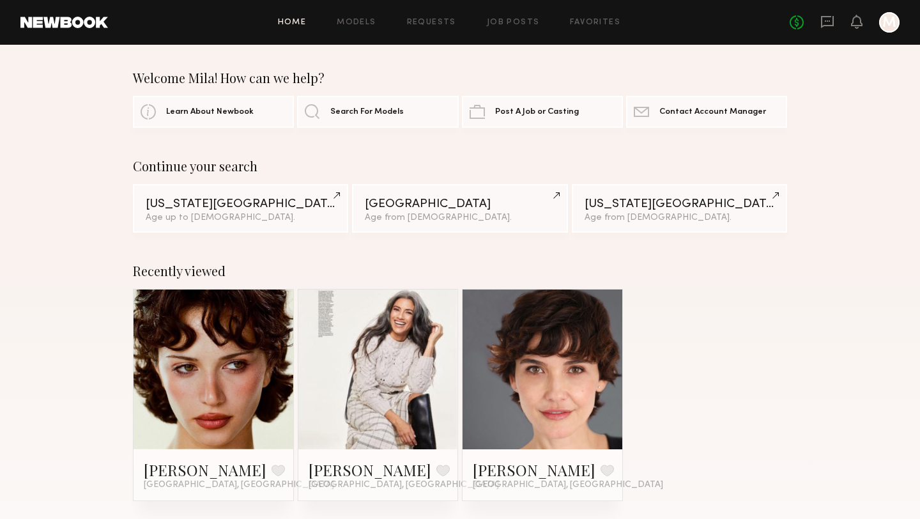
click at [49, 21] on link at bounding box center [64, 22] width 88 height 11
click at [348, 112] on span "Search For Models" at bounding box center [366, 111] width 73 height 8
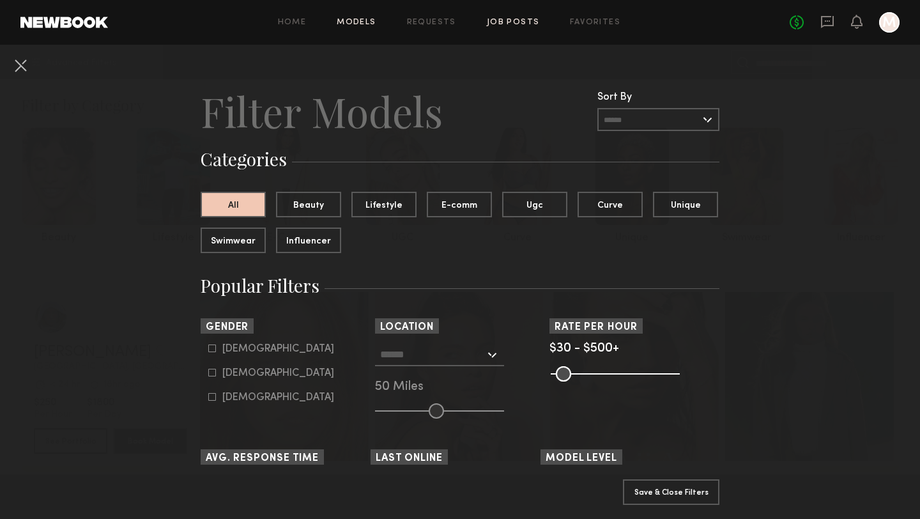
click at [512, 26] on link "Job Posts" at bounding box center [513, 23] width 53 height 8
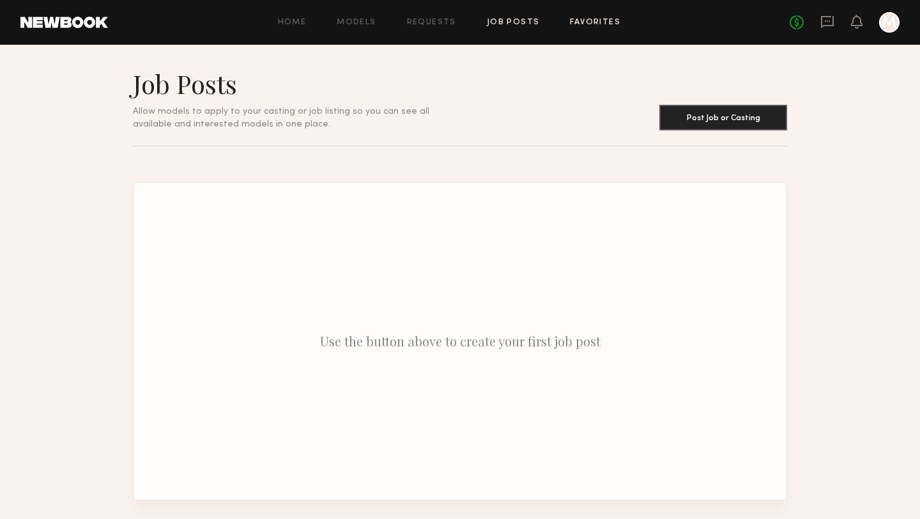
click at [601, 22] on link "Favorites" at bounding box center [595, 23] width 50 height 8
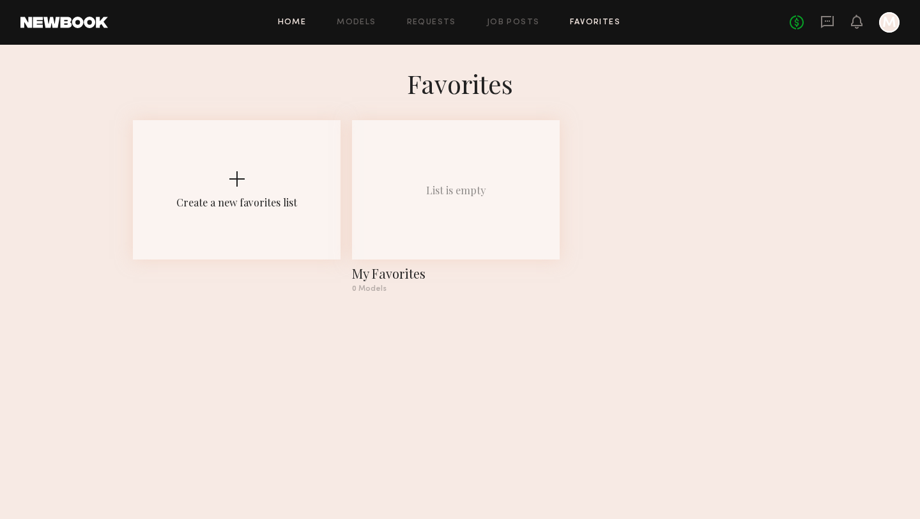
click at [288, 25] on link "Home" at bounding box center [292, 23] width 29 height 8
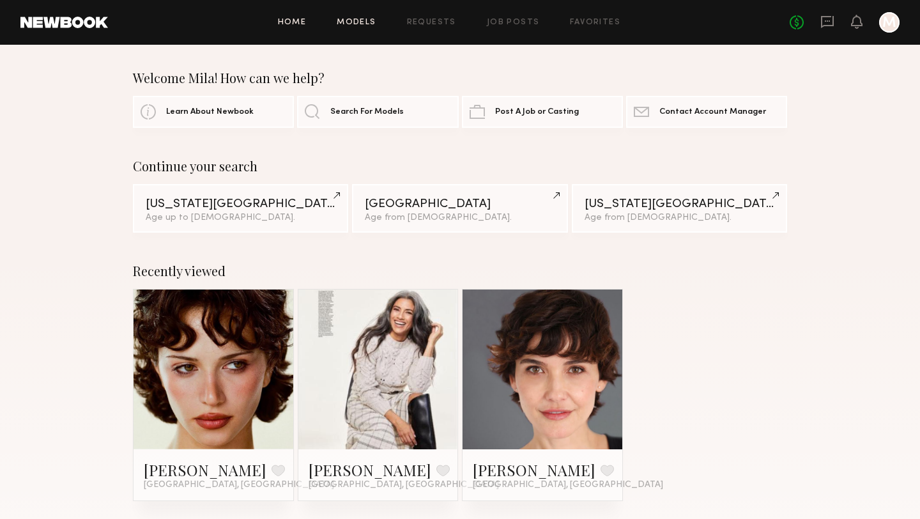
click at [359, 24] on link "Models" at bounding box center [356, 23] width 39 height 8
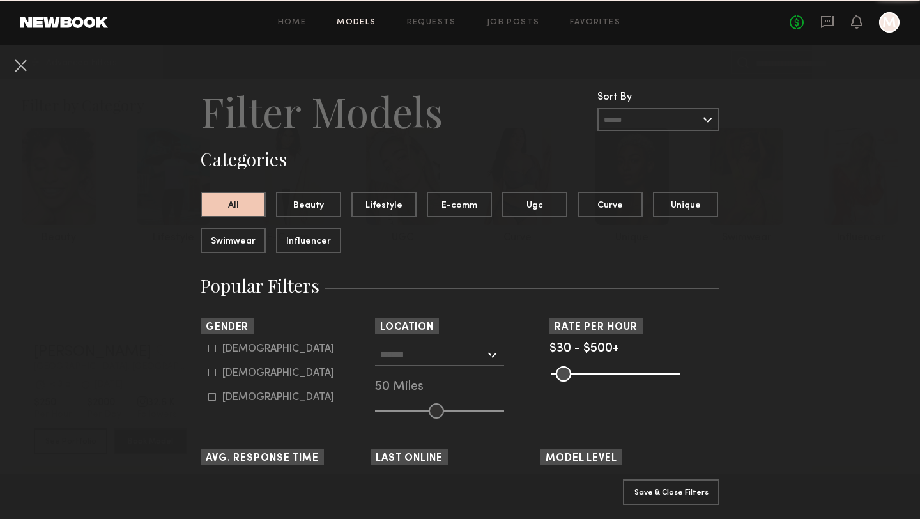
click at [693, 109] on input "text" at bounding box center [658, 119] width 122 height 23
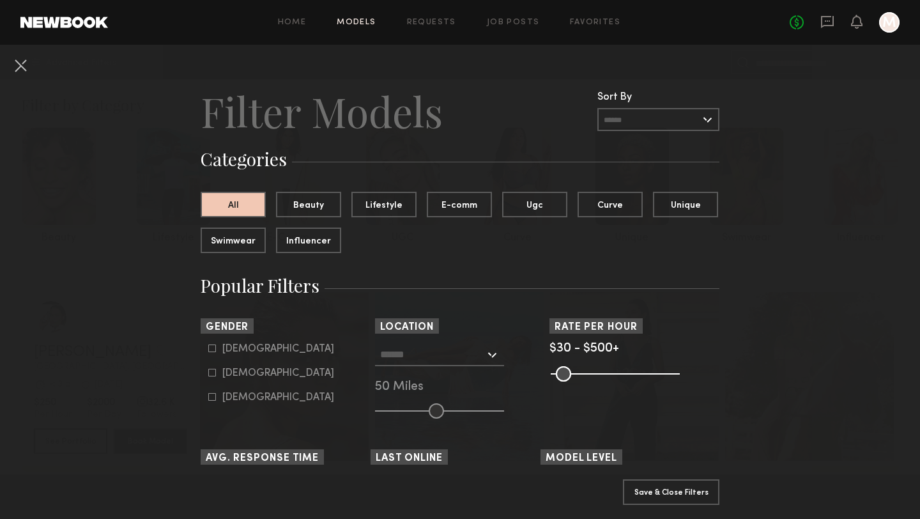
click at [671, 485] on button "Save & Close Filters" at bounding box center [671, 492] width 96 height 26
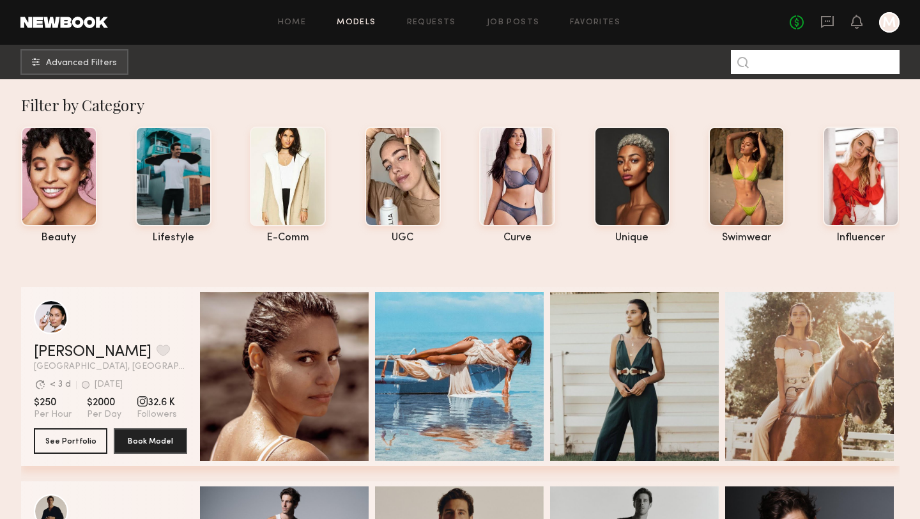
click at [781, 64] on input at bounding box center [815, 62] width 169 height 24
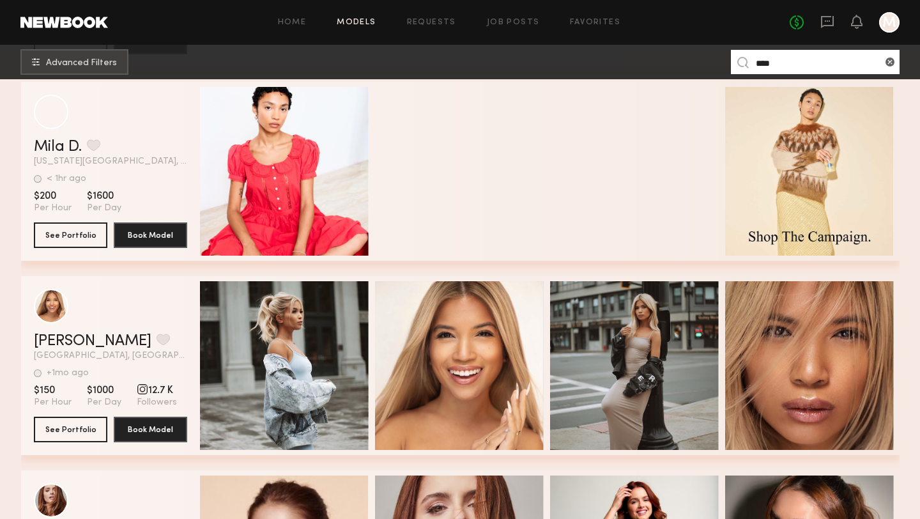
scroll to position [1348, 0]
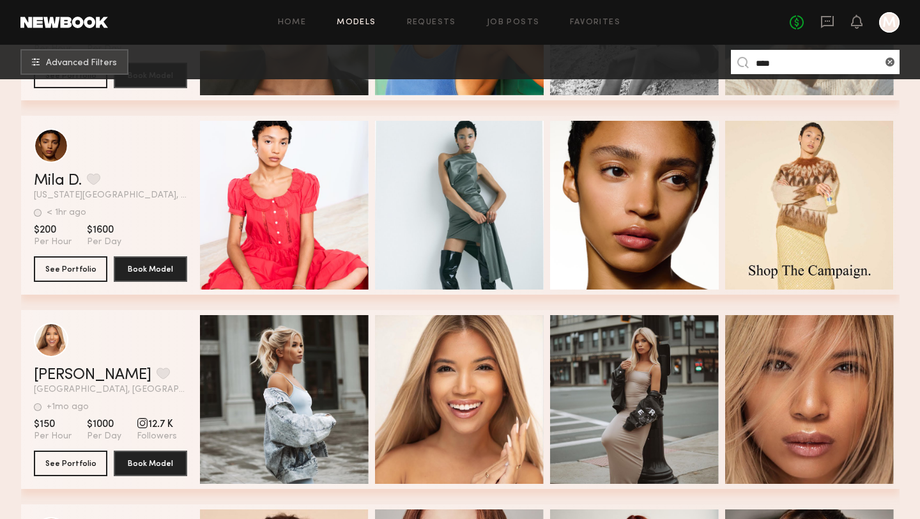
type input "****"
click at [95, 17] on link at bounding box center [64, 22] width 88 height 11
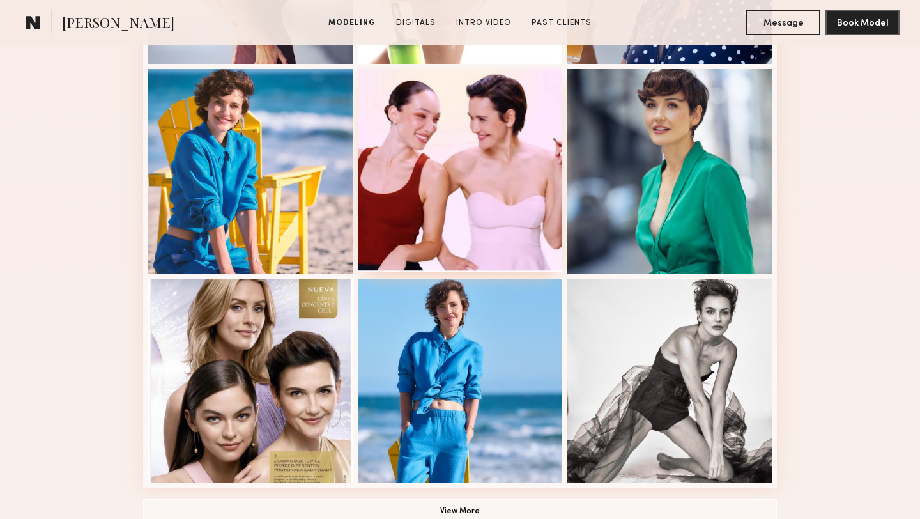
scroll to position [785, 0]
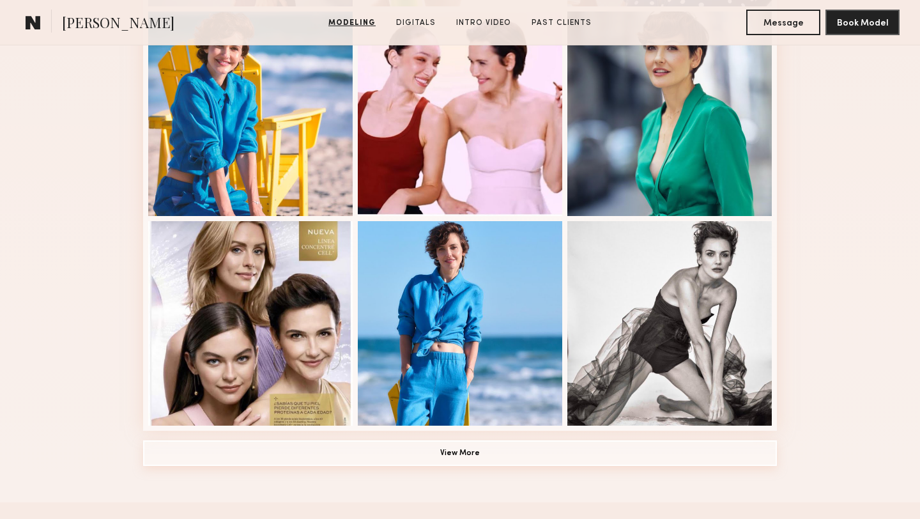
click at [498, 450] on button "View More" at bounding box center [460, 453] width 634 height 26
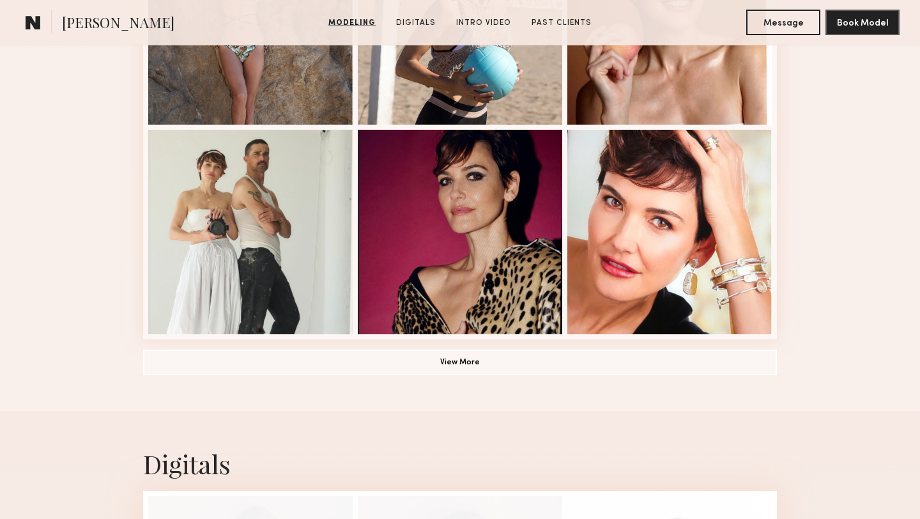
scroll to position [1715, 0]
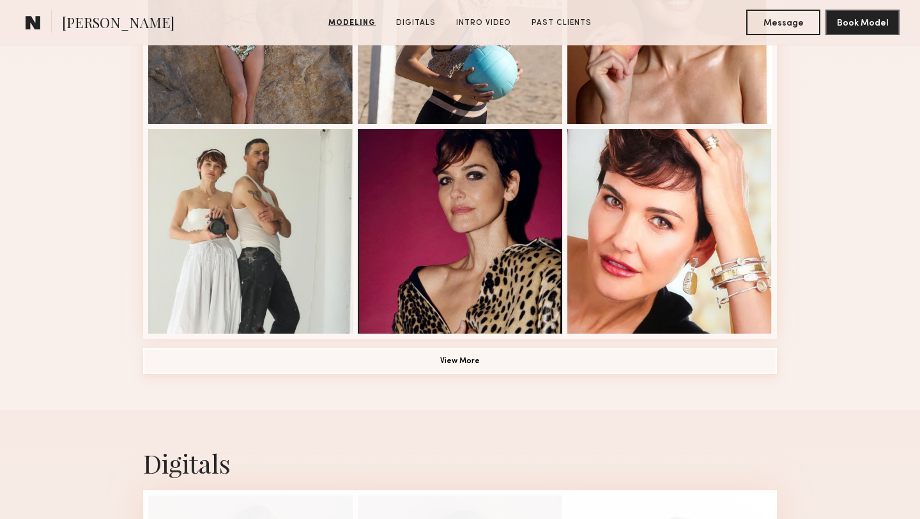
click at [399, 357] on button "View More" at bounding box center [460, 361] width 634 height 26
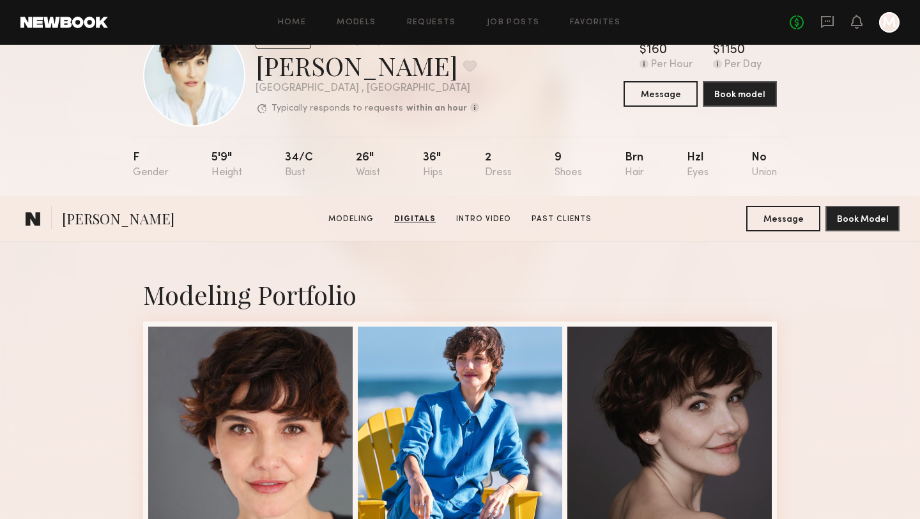
scroll to position [0, 0]
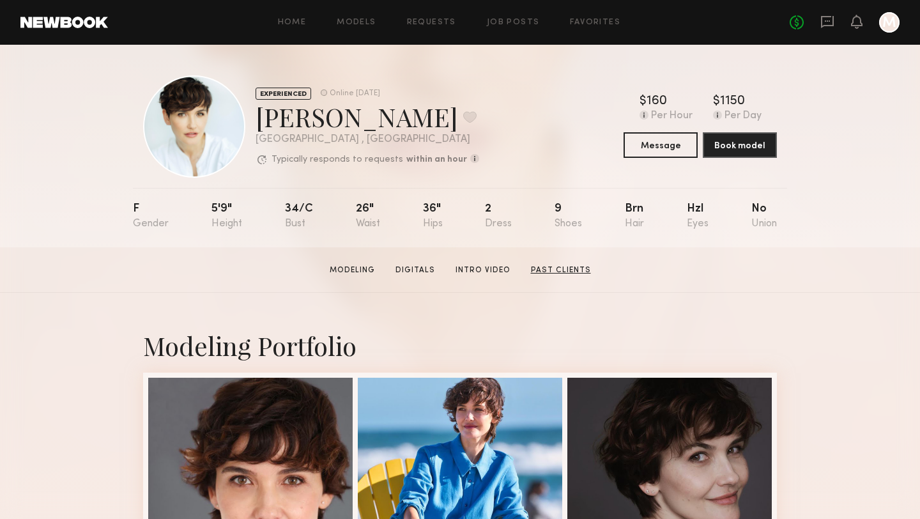
click at [555, 272] on link "Past Clients" at bounding box center [561, 269] width 70 height 11
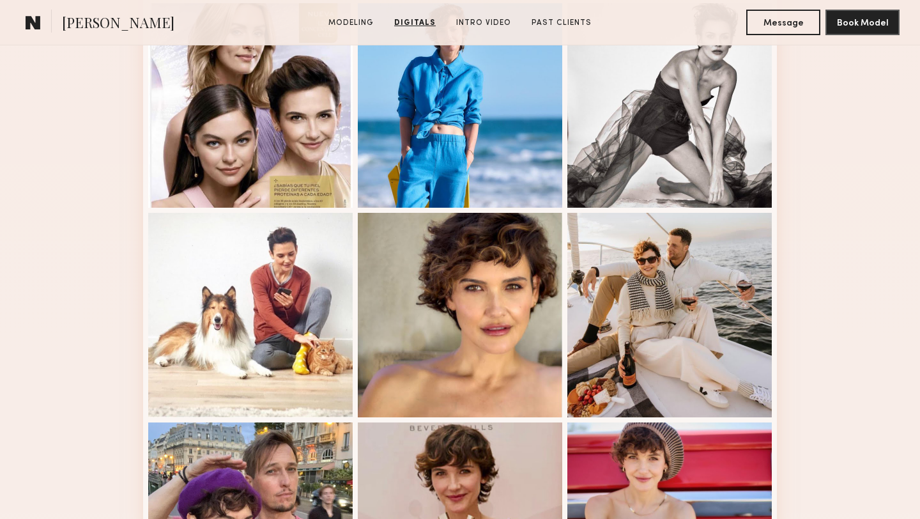
scroll to position [898, 0]
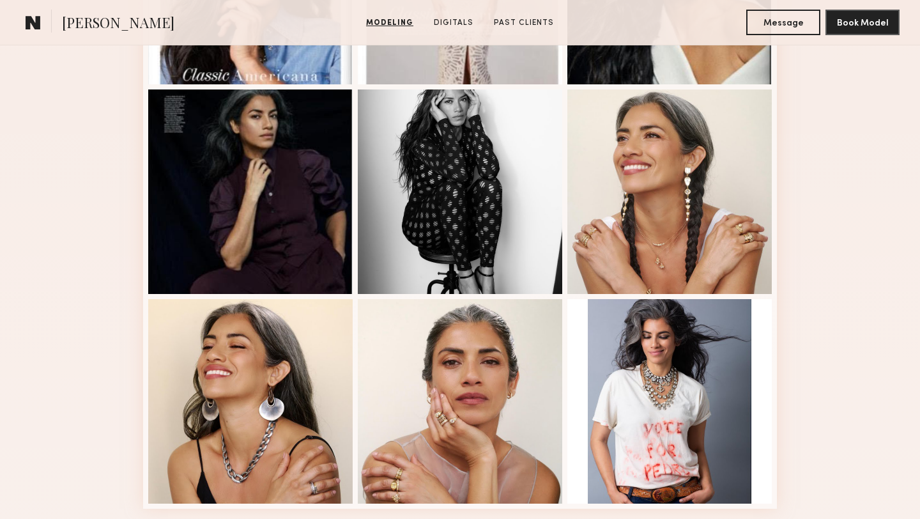
scroll to position [812, 0]
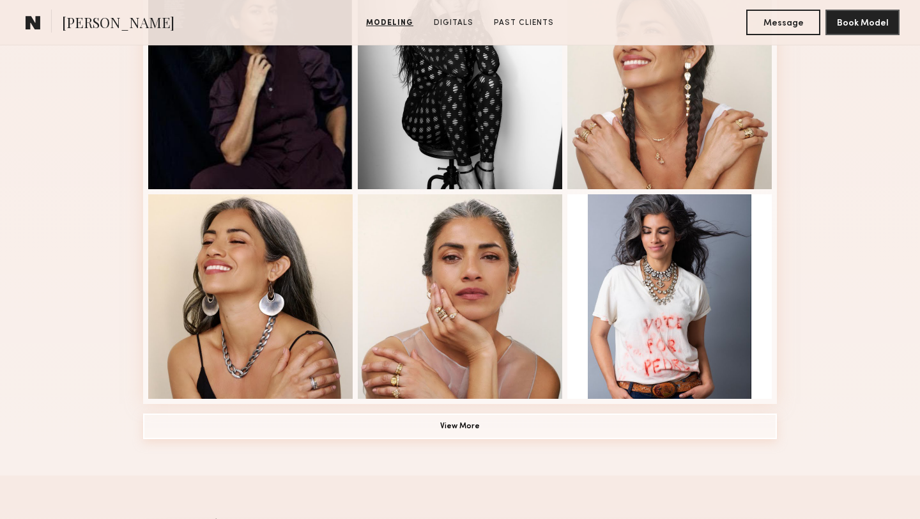
click at [507, 428] on button "View More" at bounding box center [460, 426] width 634 height 26
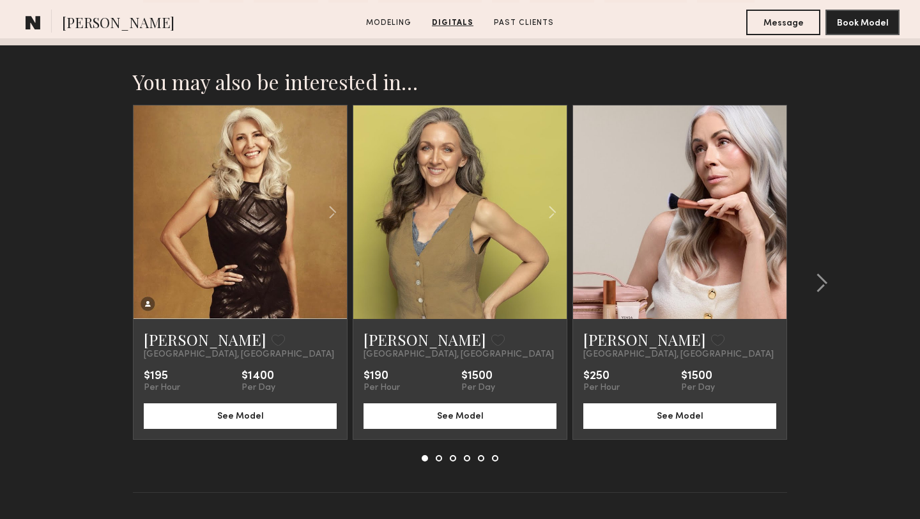
scroll to position [2336, 0]
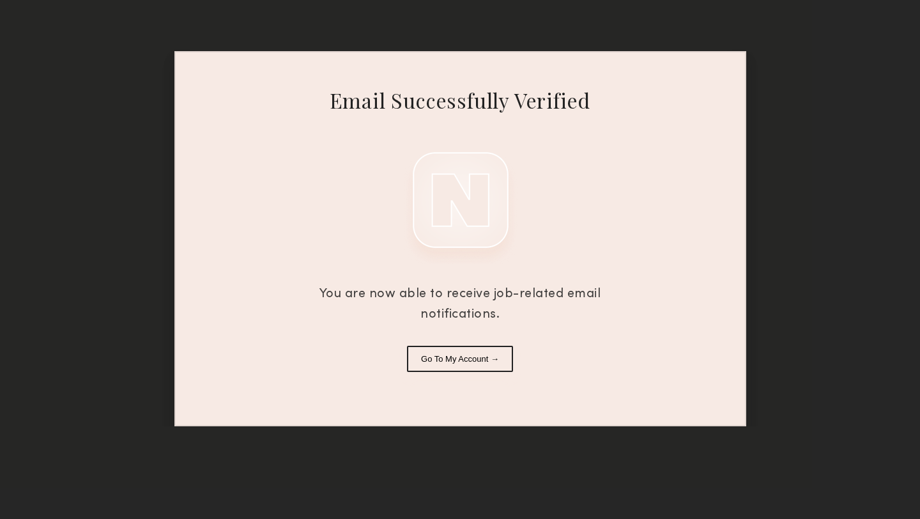
click at [470, 359] on button "Go To My Account →" at bounding box center [460, 359] width 106 height 26
